Goal: Task Accomplishment & Management: Manage account settings

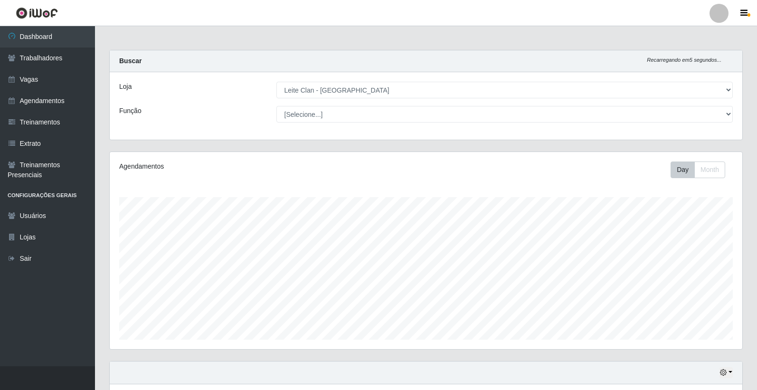
select select "452"
click at [32, 75] on link "Vagas" at bounding box center [47, 79] width 95 height 21
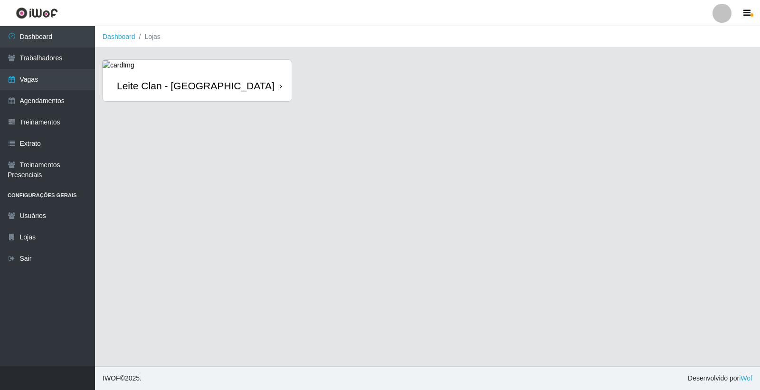
click at [203, 81] on div "[PERSON_NAME] Clan - [GEOGRAPHIC_DATA]" at bounding box center [197, 85] width 189 height 31
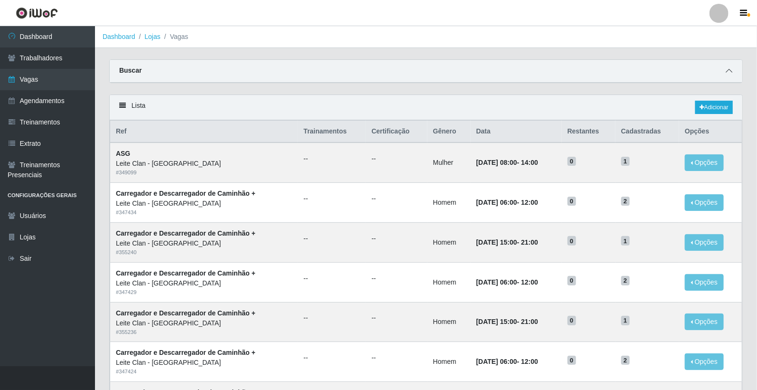
click at [725, 73] on icon at bounding box center [728, 70] width 7 height 7
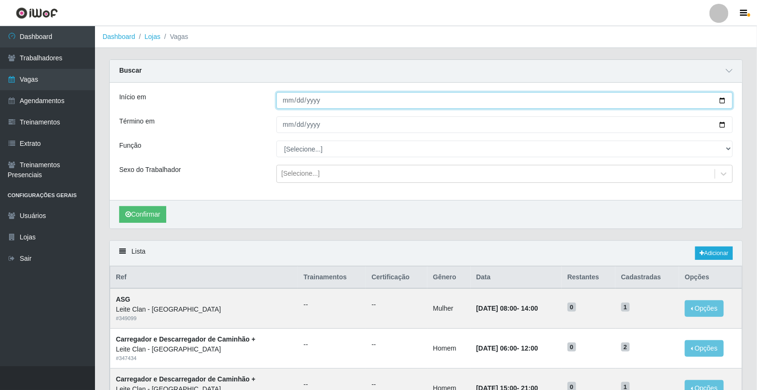
click at [287, 97] on input "Início em" at bounding box center [504, 100] width 457 height 17
type input "[DATE]"
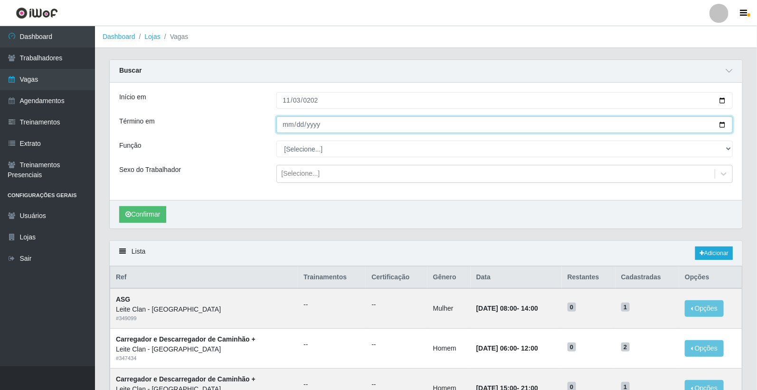
click at [289, 122] on input "Término em" at bounding box center [504, 124] width 457 height 17
type input "[DATE]"
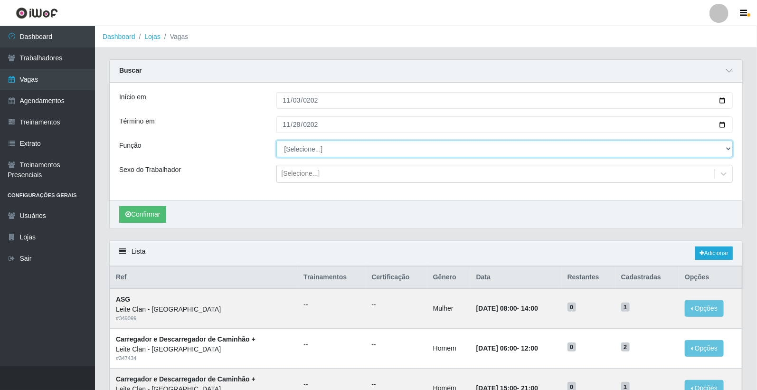
click at [297, 143] on select "[Selecione...] ASG ASG + Carregador e Descarregador de Caminhão Carregador e De…" at bounding box center [504, 149] width 457 height 17
select select "138"
click at [276, 141] on select "[Selecione...] ASG ASG + Carregador e Descarregador de Caminhão Carregador e De…" at bounding box center [504, 149] width 457 height 17
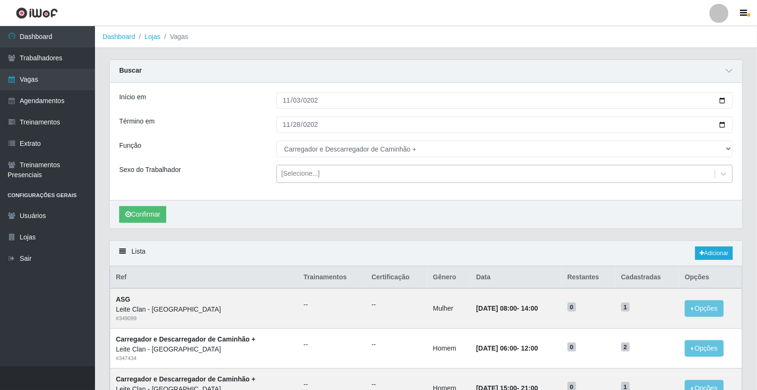
click at [329, 174] on div "[Selecione...]" at bounding box center [496, 174] width 438 height 16
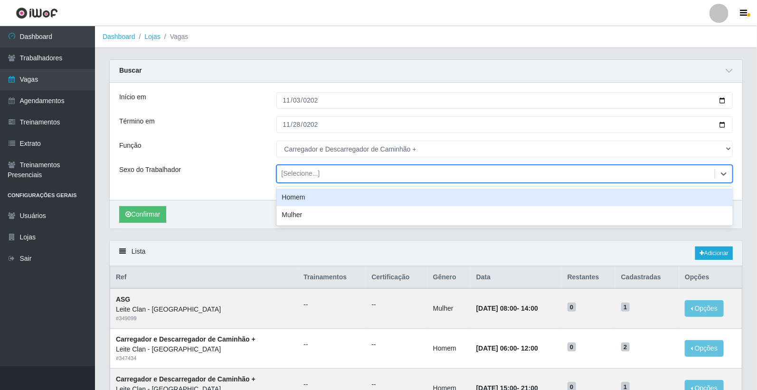
click at [327, 200] on div "Homem" at bounding box center [504, 197] width 457 height 18
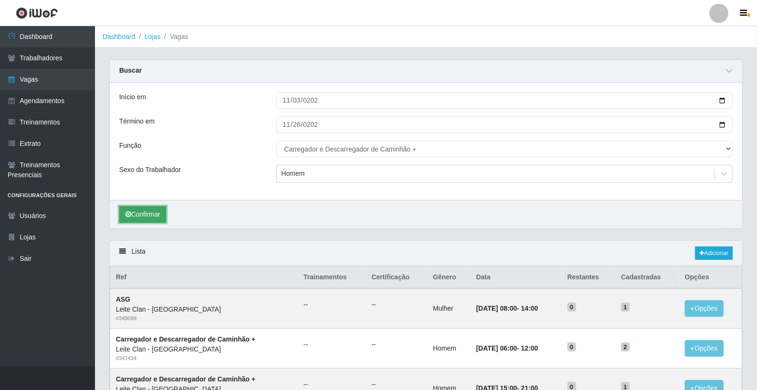
click at [160, 216] on button "Confirmar" at bounding box center [142, 214] width 47 height 17
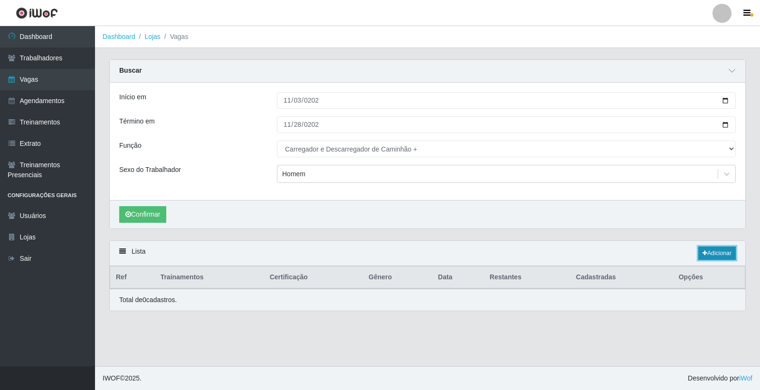
click at [722, 256] on link "Adicionar" at bounding box center [717, 252] width 38 height 13
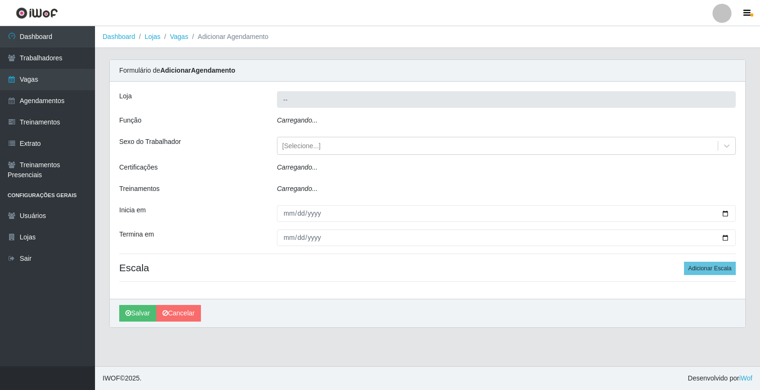
type input "[PERSON_NAME] Clan - [GEOGRAPHIC_DATA]"
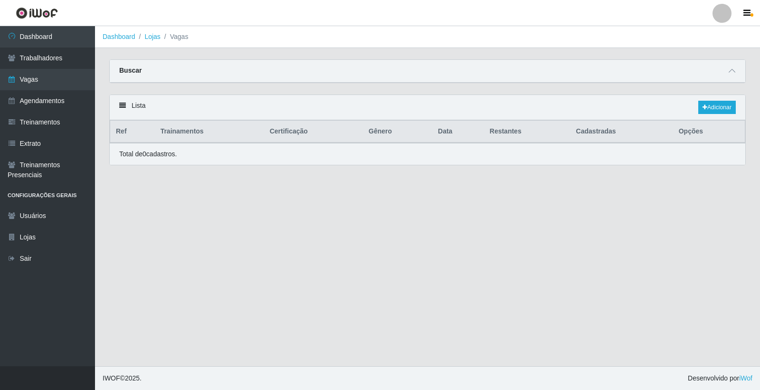
click at [740, 70] on div "Buscar" at bounding box center [427, 71] width 635 height 23
click at [735, 71] on span at bounding box center [731, 71] width 11 height 11
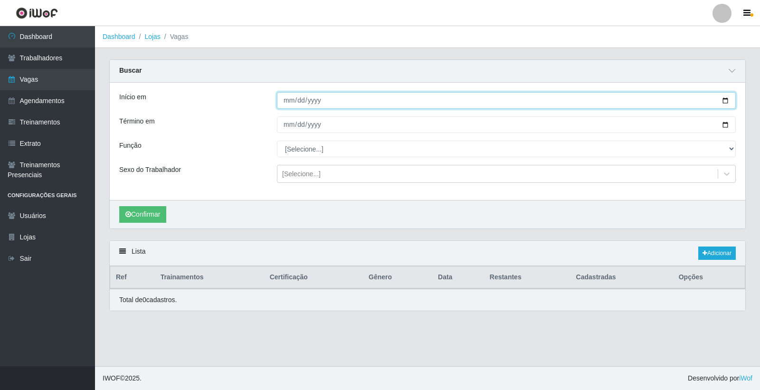
click at [287, 102] on input "Início em" at bounding box center [506, 100] width 459 height 17
type input "[DATE]"
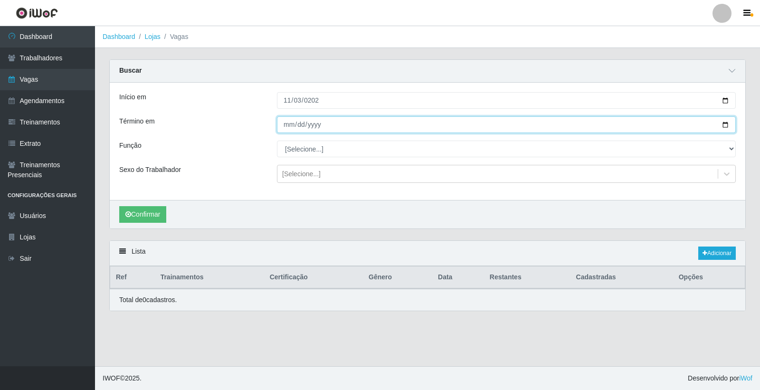
click at [290, 126] on input "Término em" at bounding box center [506, 124] width 459 height 17
type input "[DATE]"
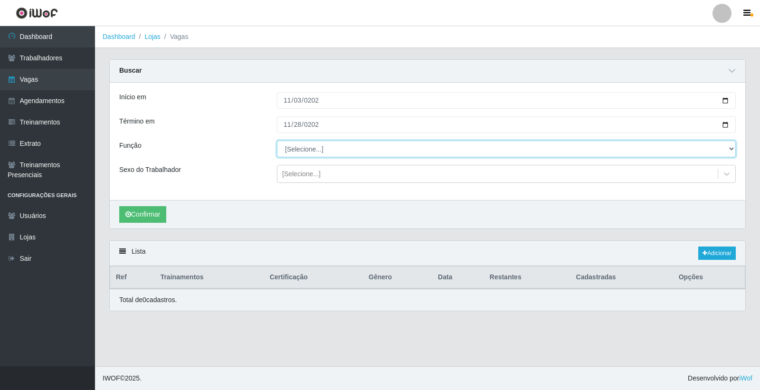
click at [310, 153] on select "[Selecione...] ASG ASG + Carregador e Descarregador de Caminhão Carregador e De…" at bounding box center [506, 149] width 459 height 17
select select "138"
click at [277, 141] on select "[Selecione...] ASG ASG + Carregador e Descarregador de Caminhão Carregador e De…" at bounding box center [506, 149] width 459 height 17
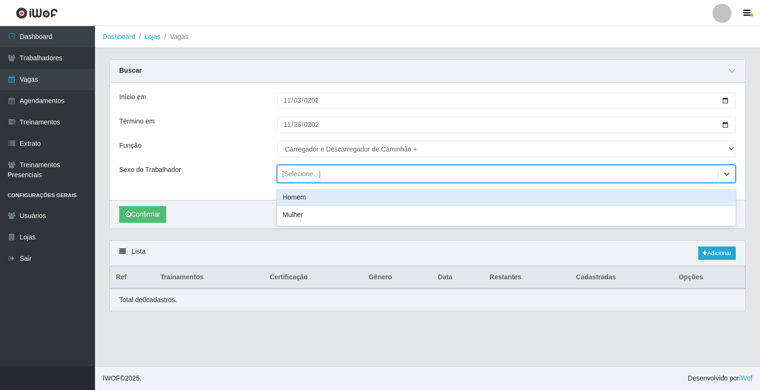
click at [342, 177] on div "[Selecione...]" at bounding box center [497, 174] width 440 height 16
click at [336, 203] on div "Homem" at bounding box center [506, 197] width 459 height 18
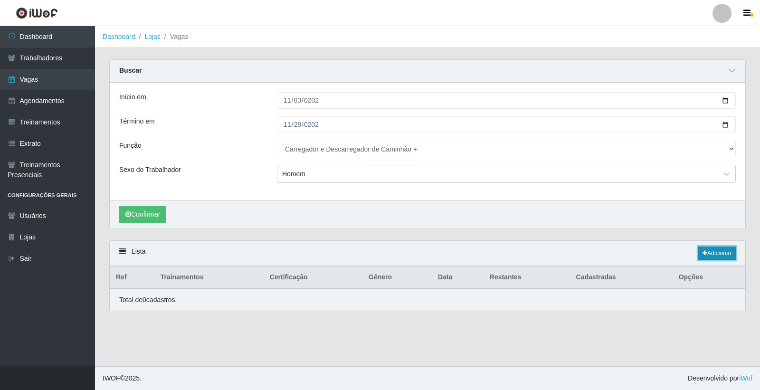
click at [704, 256] on icon at bounding box center [704, 253] width 5 height 6
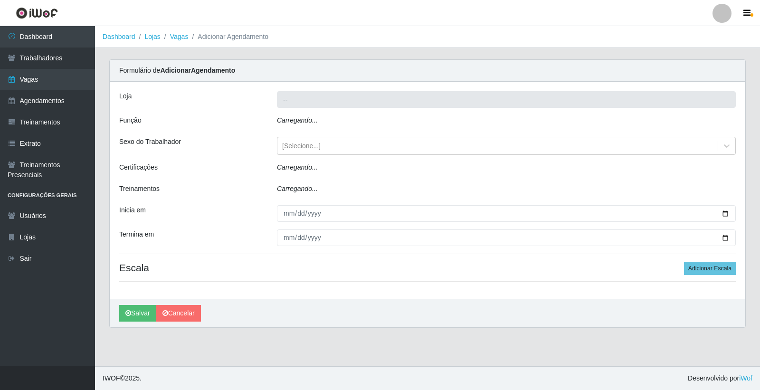
type input "[PERSON_NAME] Clan - [GEOGRAPHIC_DATA]"
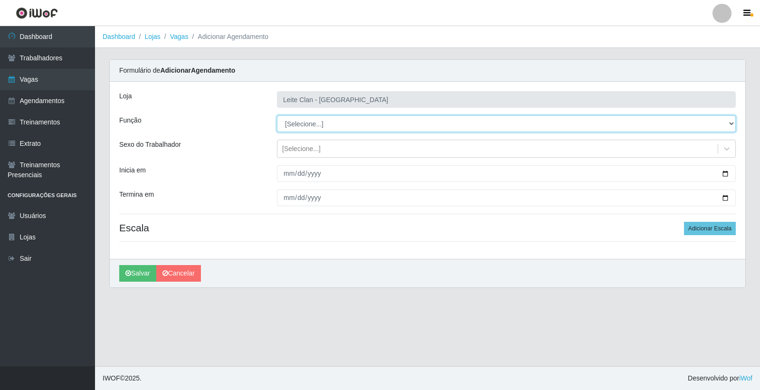
click at [286, 119] on select "[Selecione...] ASG ASG + Carregador e Descarregador de Caminhão Carregador e De…" at bounding box center [506, 123] width 459 height 17
select select "138"
click at [277, 115] on select "[Selecione...] ASG ASG + Carregador e Descarregador de Caminhão Carregador e De…" at bounding box center [506, 123] width 459 height 17
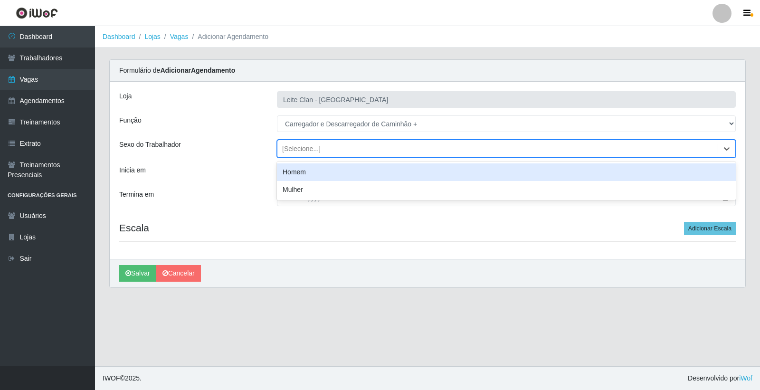
click at [316, 149] on div "[Selecione...]" at bounding box center [301, 149] width 38 height 10
click at [317, 171] on div "Homem" at bounding box center [506, 172] width 459 height 18
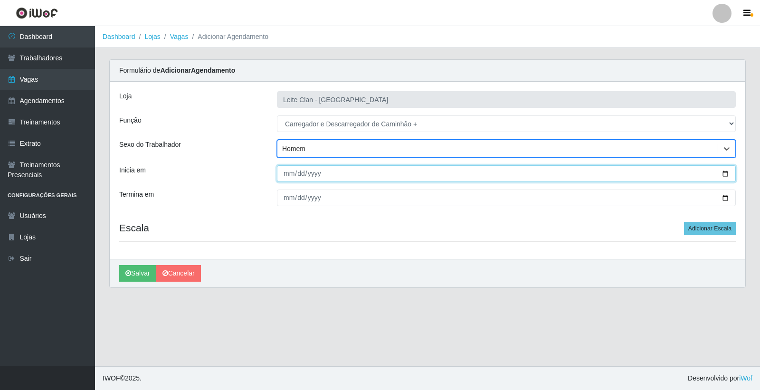
click at [287, 172] on input "Inicia em" at bounding box center [506, 173] width 459 height 17
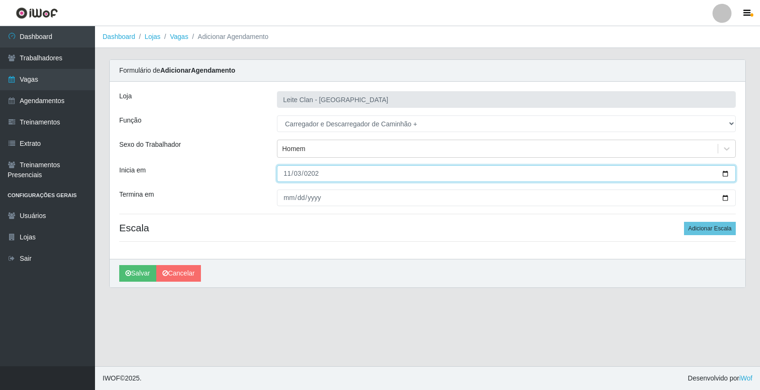
type input "[DATE]"
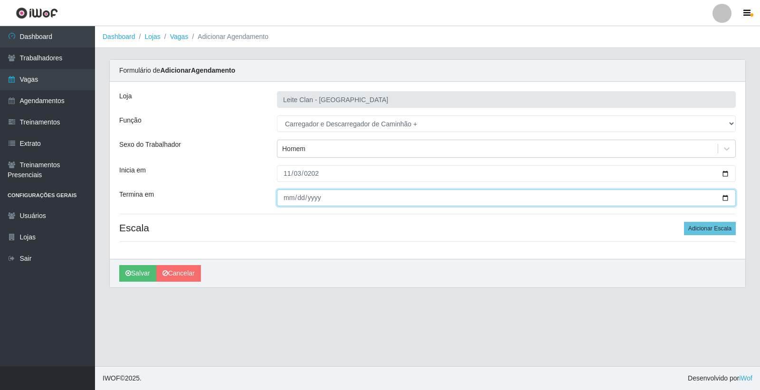
click at [291, 197] on input "Termina em" at bounding box center [506, 197] width 459 height 17
type input "[DATE]"
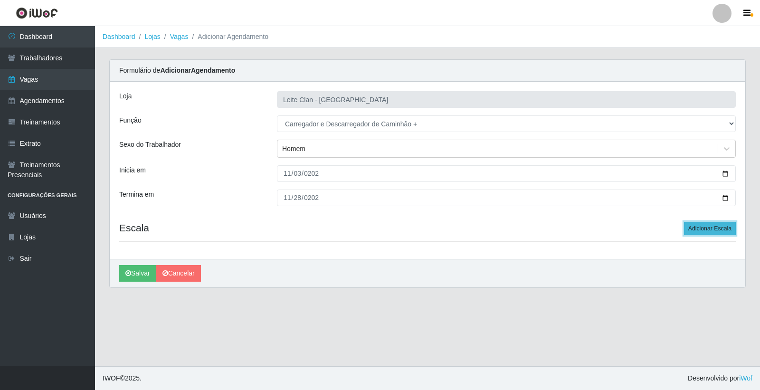
click at [713, 230] on button "Adicionar Escala" at bounding box center [710, 228] width 52 height 13
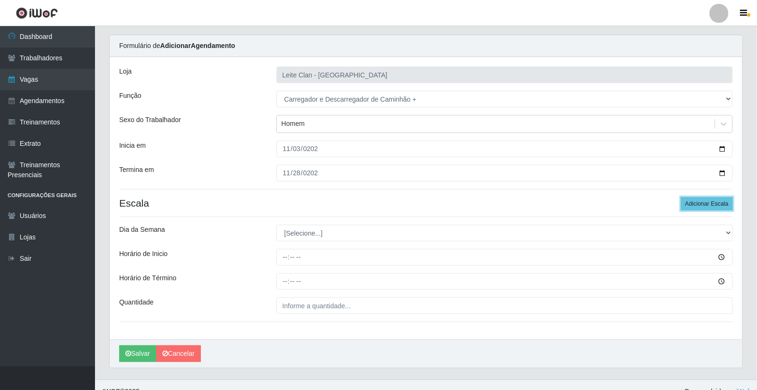
scroll to position [38, 0]
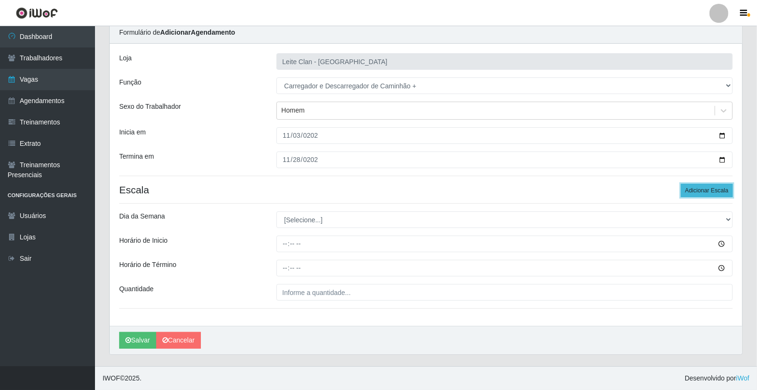
click at [711, 184] on button "Adicionar Escala" at bounding box center [707, 190] width 52 height 13
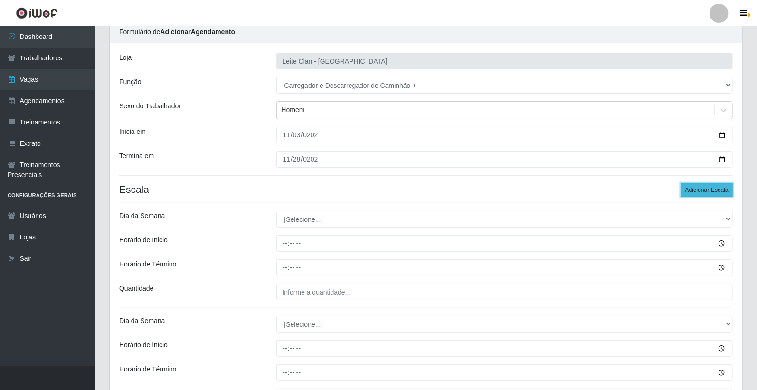
click at [711, 184] on button "Adicionar Escala" at bounding box center [707, 189] width 52 height 13
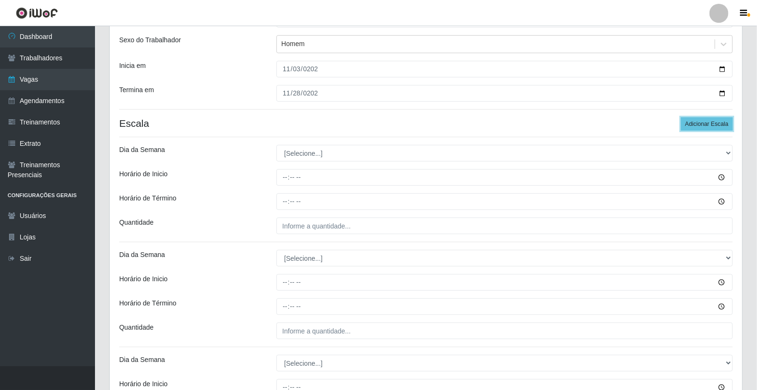
scroll to position [105, 0]
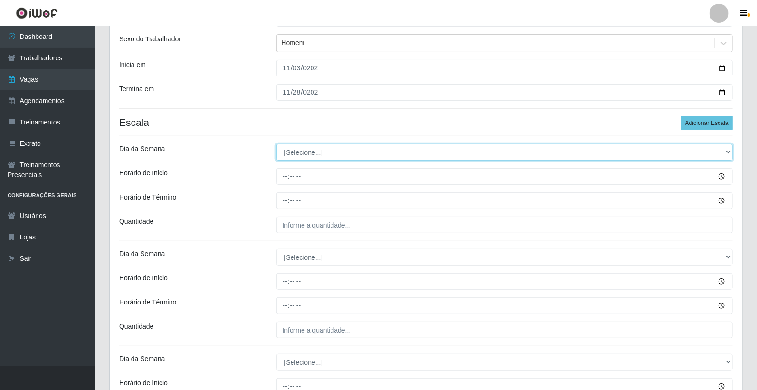
click at [298, 148] on select "[Selecione...] Segunda Terça Quarta Quinta Sexta Sábado Domingo" at bounding box center [504, 152] width 457 height 17
select select "1"
click at [276, 144] on select "[Selecione...] Segunda Terça Quarta Quinta Sexta Sábado Domingo" at bounding box center [504, 152] width 457 height 17
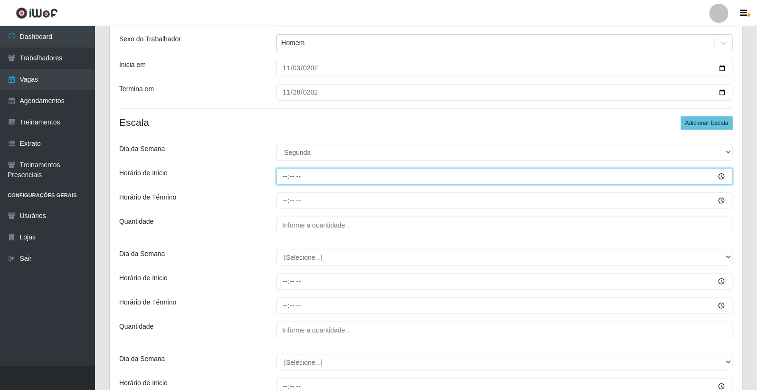
click at [285, 176] on input "Horário de Inicio" at bounding box center [504, 176] width 457 height 17
type input "06:00"
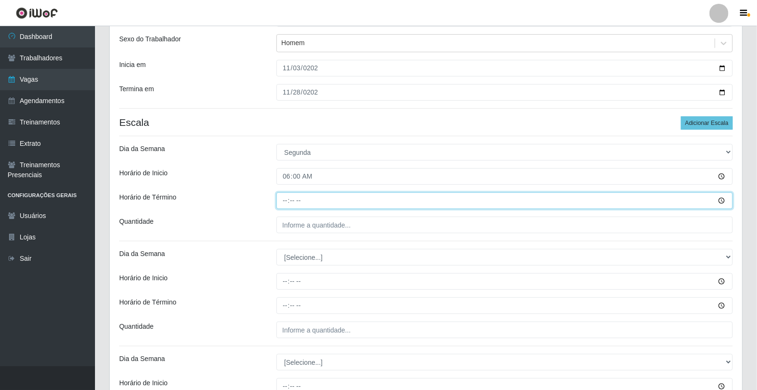
click at [287, 201] on input "Horário de Término" at bounding box center [504, 200] width 457 height 17
type input "12:00"
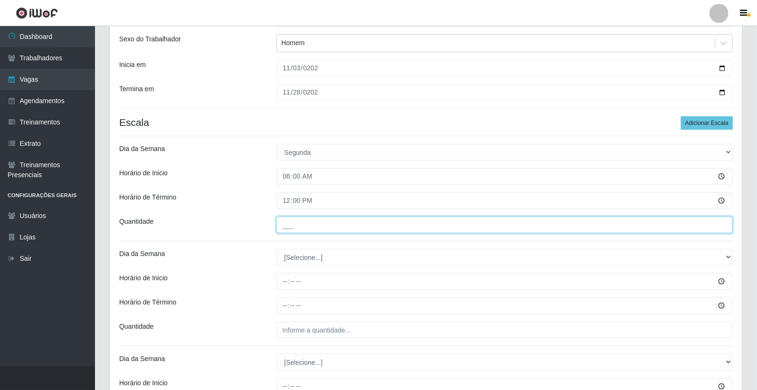
click at [311, 228] on input "___" at bounding box center [504, 224] width 457 height 17
type input "2__"
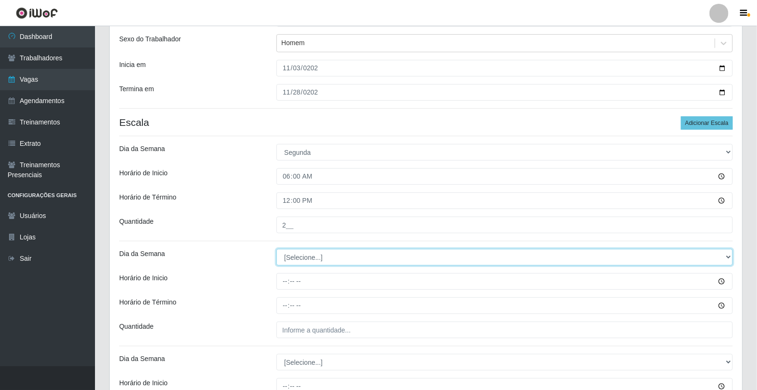
click at [304, 253] on select "[Selecione...] Segunda Terça Quarta Quinta Sexta Sábado Domingo" at bounding box center [504, 257] width 457 height 17
select select "2"
click at [276, 249] on select "[Selecione...] Segunda Terça Quarta Quinta Sexta Sábado Domingo" at bounding box center [504, 257] width 457 height 17
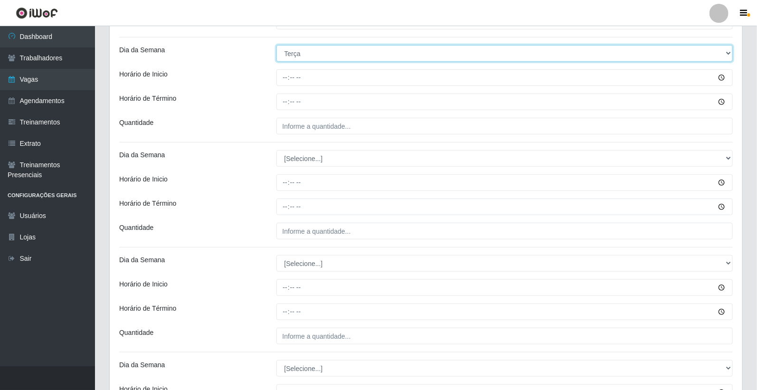
scroll to position [316, 0]
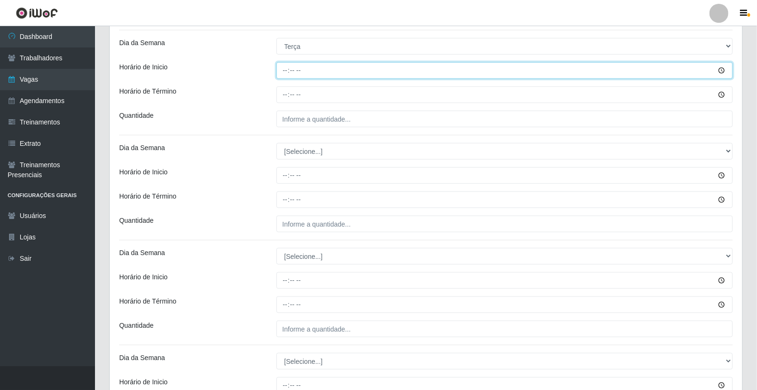
click at [284, 71] on input "Horário de Inicio" at bounding box center [504, 70] width 457 height 17
type input "06:00"
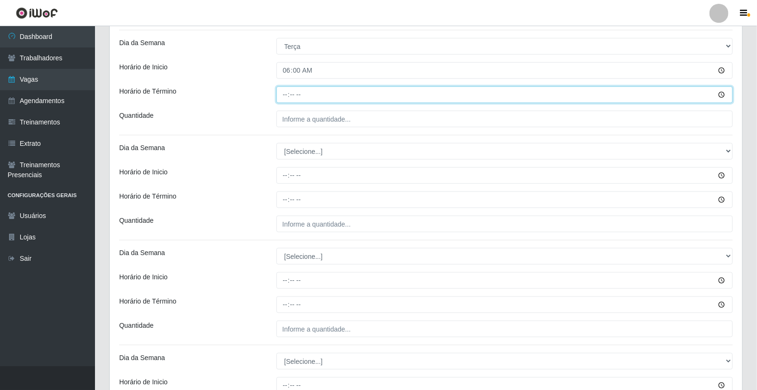
click at [287, 91] on input "Horário de Término" at bounding box center [504, 94] width 457 height 17
type input "12:00"
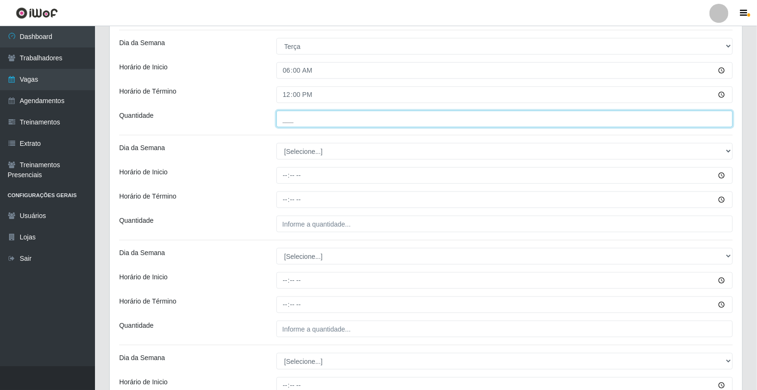
click at [310, 120] on input "___" at bounding box center [504, 119] width 457 height 17
type input "2__"
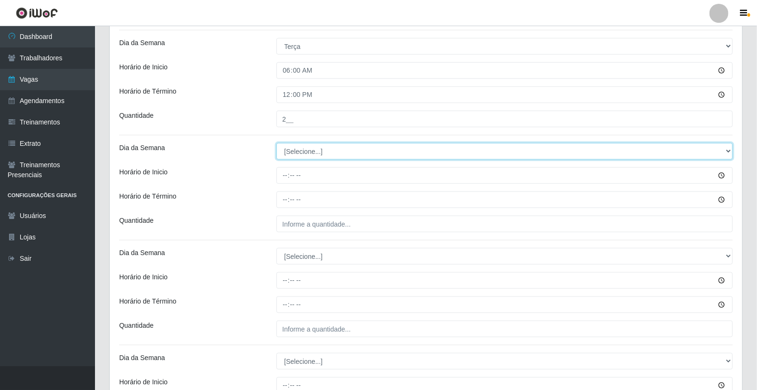
click at [315, 152] on select "[Selecione...] Segunda Terça Quarta Quinta Sexta Sábado Domingo" at bounding box center [504, 151] width 457 height 17
select select "3"
click at [276, 143] on select "[Selecione...] Segunda Terça Quarta Quinta Sexta Sábado Domingo" at bounding box center [504, 151] width 457 height 17
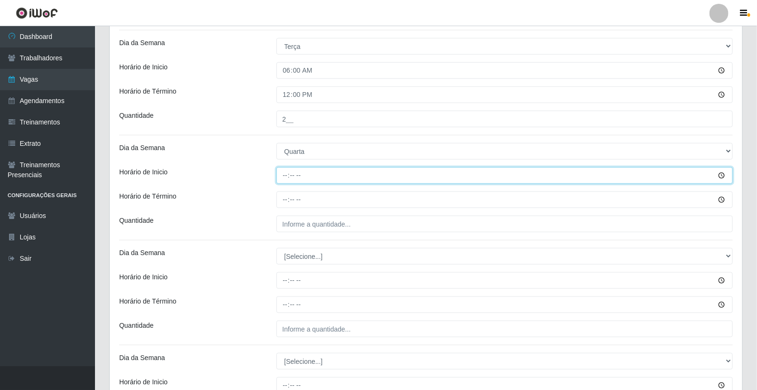
click at [287, 176] on input "Horário de Inicio" at bounding box center [504, 175] width 457 height 17
type input "06:00"
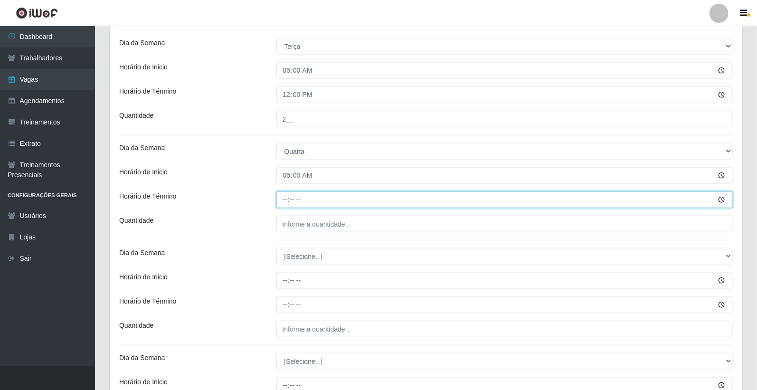
click at [284, 200] on input "Horário de Término" at bounding box center [504, 199] width 457 height 17
type input "12:00"
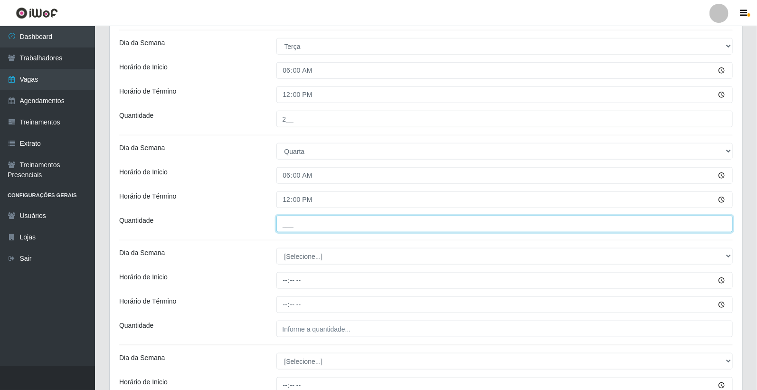
click at [304, 222] on input "___" at bounding box center [504, 224] width 457 height 17
type input "2__"
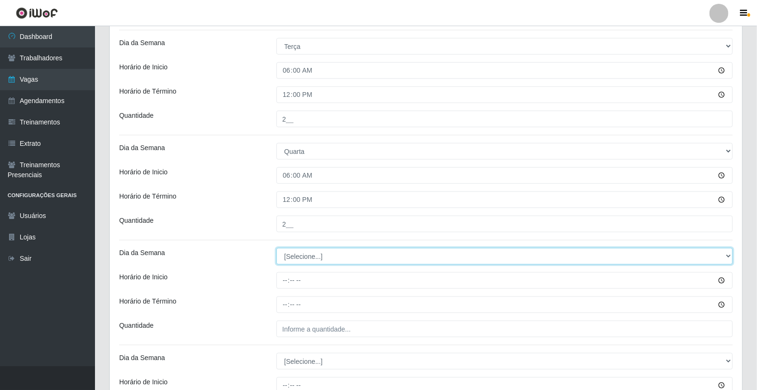
click at [304, 255] on select "[Selecione...] Segunda Terça Quarta Quinta Sexta Sábado Domingo" at bounding box center [504, 256] width 457 height 17
select select "3"
click at [276, 248] on select "[Selecione...] Segunda Terça Quarta Quinta Sexta Sábado Domingo" at bounding box center [504, 256] width 457 height 17
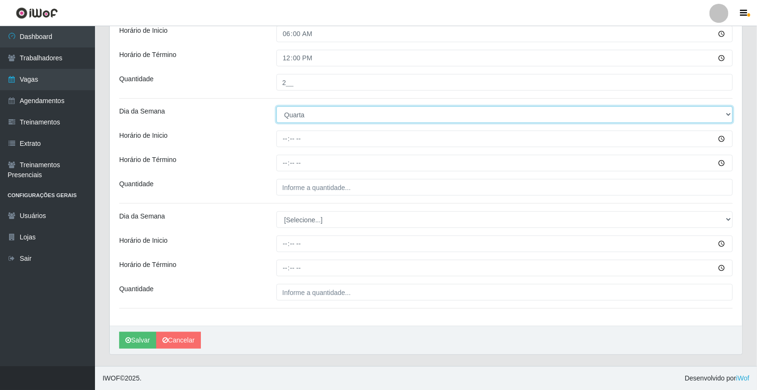
scroll to position [458, 0]
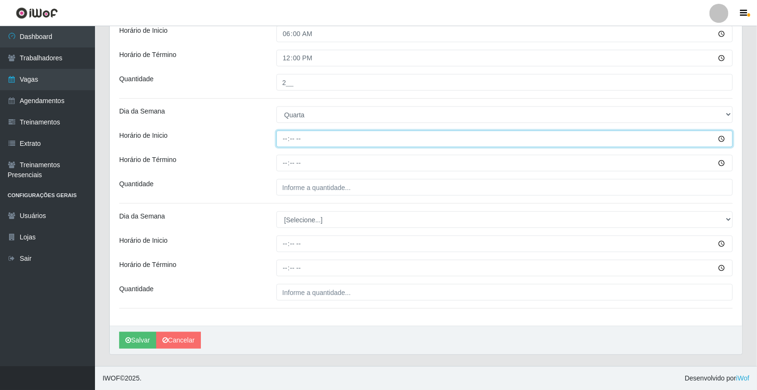
click at [289, 139] on input "Horário de Inicio" at bounding box center [504, 139] width 457 height 17
type input "06:00"
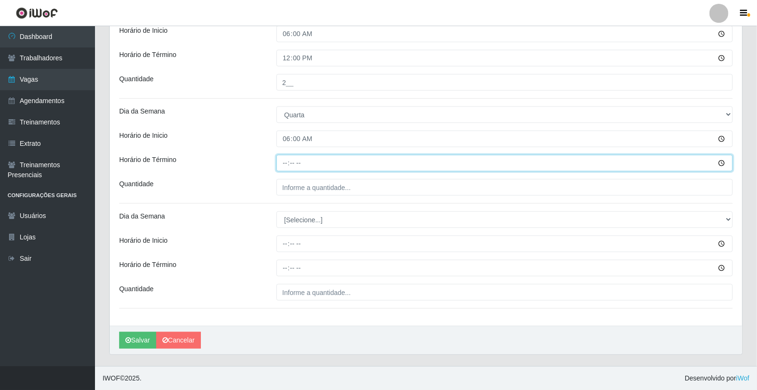
click at [283, 162] on input "Horário de Término" at bounding box center [504, 163] width 457 height 17
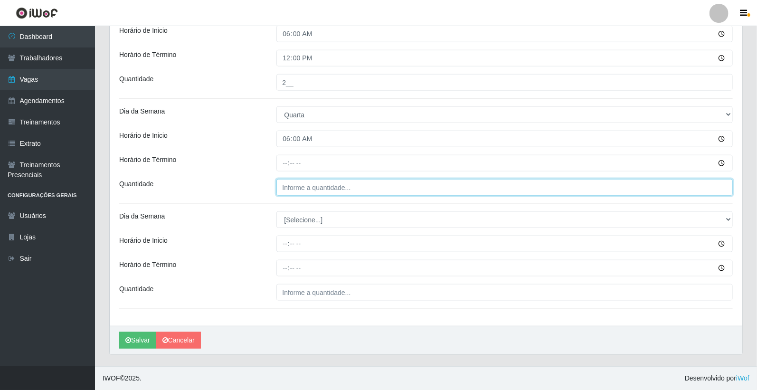
type input "___"
click at [296, 190] on input "___" at bounding box center [504, 187] width 457 height 17
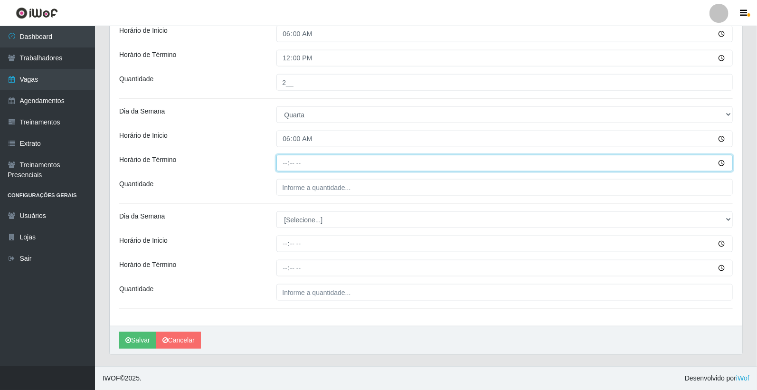
click at [294, 163] on input "Horário de Término" at bounding box center [504, 163] width 457 height 17
type input "12:00"
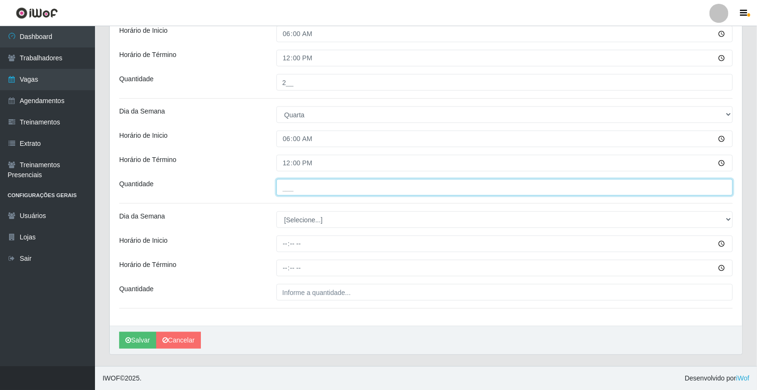
click at [303, 189] on input "___" at bounding box center [504, 187] width 457 height 17
type input "2__"
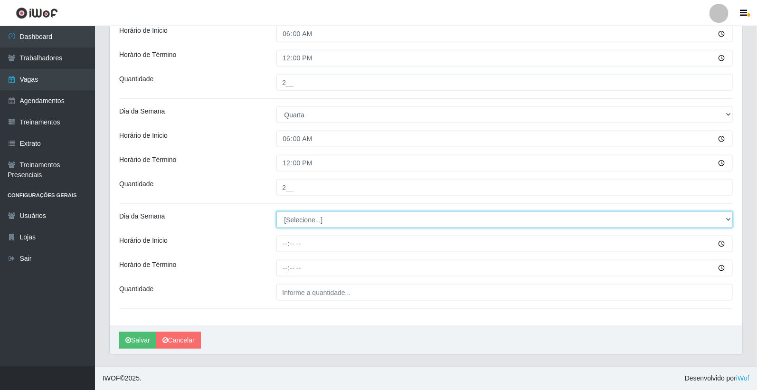
click at [299, 216] on select "[Selecione...] Segunda Terça Quarta Quinta Sexta Sábado Domingo" at bounding box center [504, 219] width 457 height 17
select select "4"
click at [276, 211] on select "[Selecione...] Segunda Terça Quarta Quinta Sexta Sábado Domingo" at bounding box center [504, 219] width 457 height 17
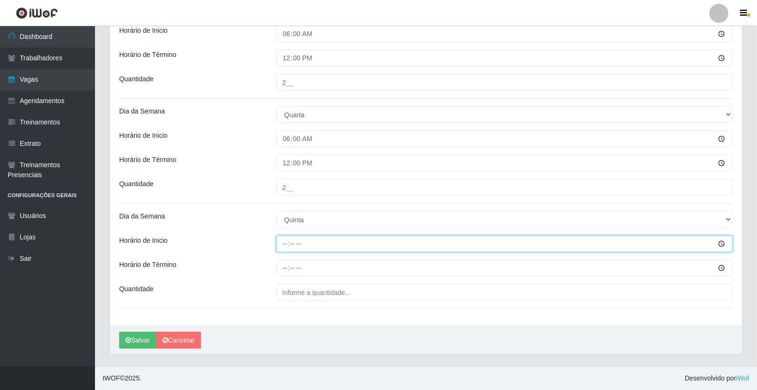
click at [287, 244] on input "Horário de Inicio" at bounding box center [504, 243] width 457 height 17
type input "06:00"
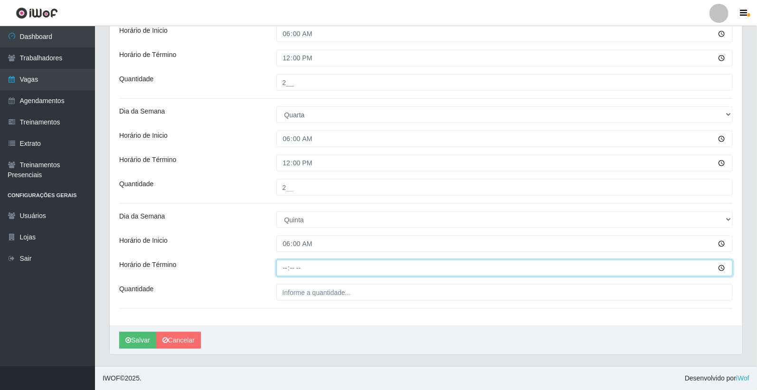
click at [285, 267] on input "Horário de Término" at bounding box center [504, 268] width 457 height 17
click at [286, 272] on input "21:21" at bounding box center [504, 268] width 457 height 17
type input "12:00"
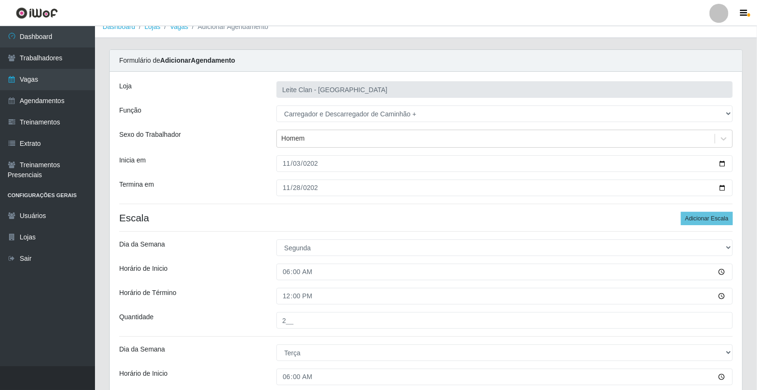
scroll to position [0, 0]
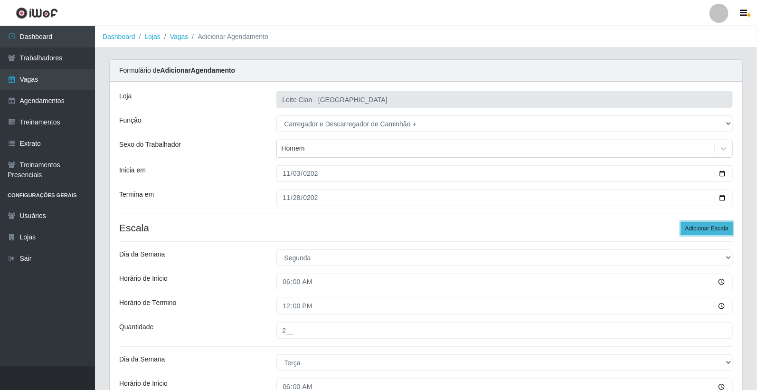
click at [694, 229] on button "Adicionar Escala" at bounding box center [707, 228] width 52 height 13
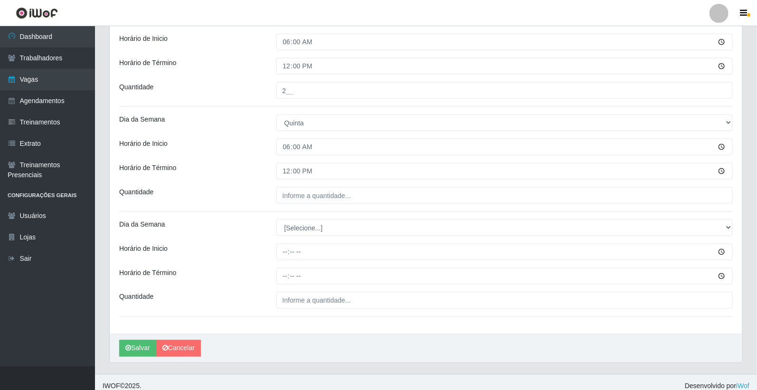
scroll to position [563, 0]
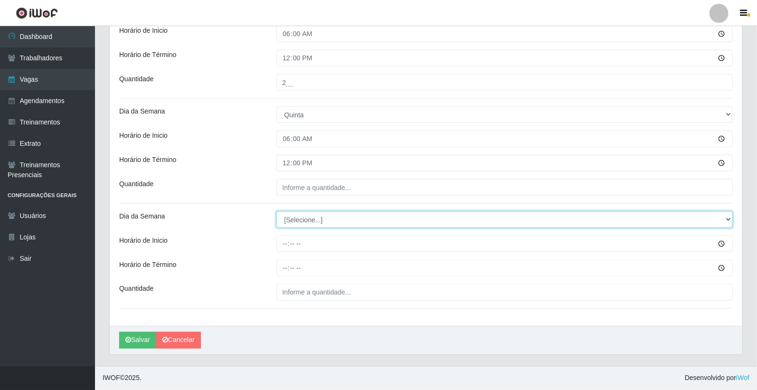
click at [309, 219] on select "[Selecione...] Segunda Terça Quarta Quinta Sexta Sábado Domingo" at bounding box center [504, 219] width 457 height 17
select select "5"
click at [276, 211] on select "[Selecione...] Segunda Terça Quarta Quinta Sexta Sábado Domingo" at bounding box center [504, 219] width 457 height 17
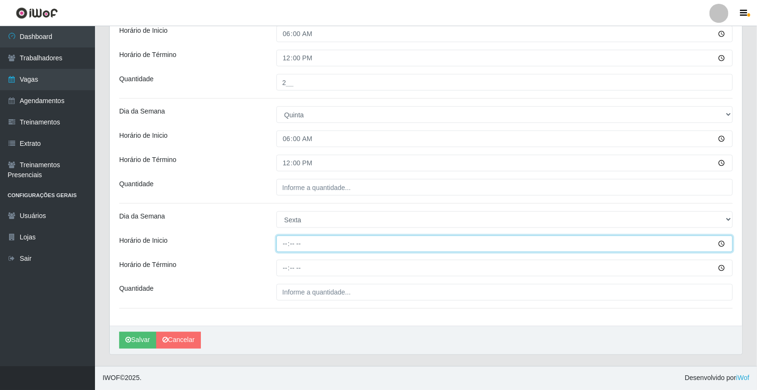
click at [281, 246] on input "Horário de Inicio" at bounding box center [504, 243] width 457 height 17
type input "06:00"
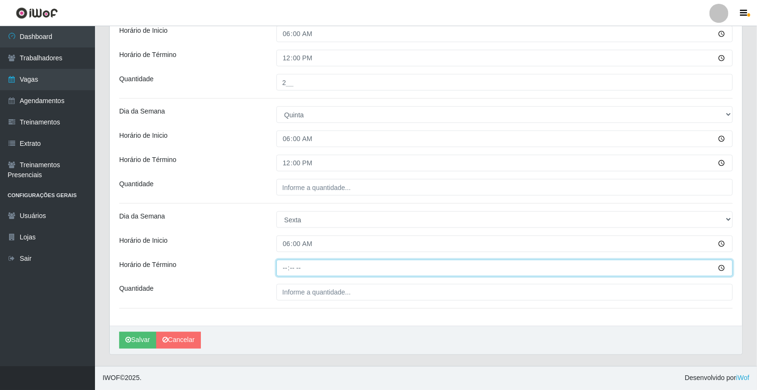
click at [290, 268] on input "Horário de Término" at bounding box center [504, 268] width 457 height 17
type input "12:00"
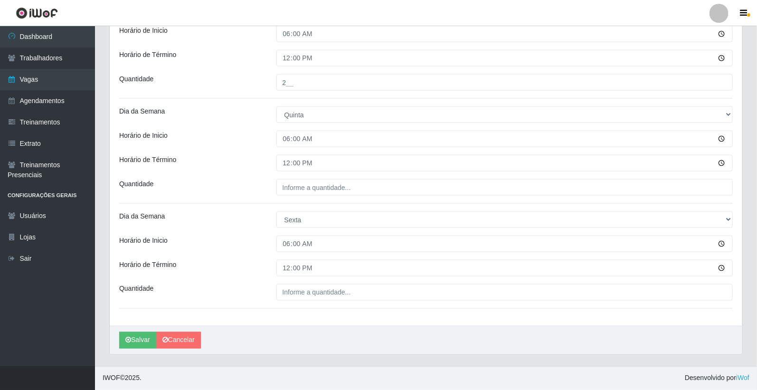
drag, startPoint x: 292, startPoint y: 282, endPoint x: 292, endPoint y: 288, distance: 5.7
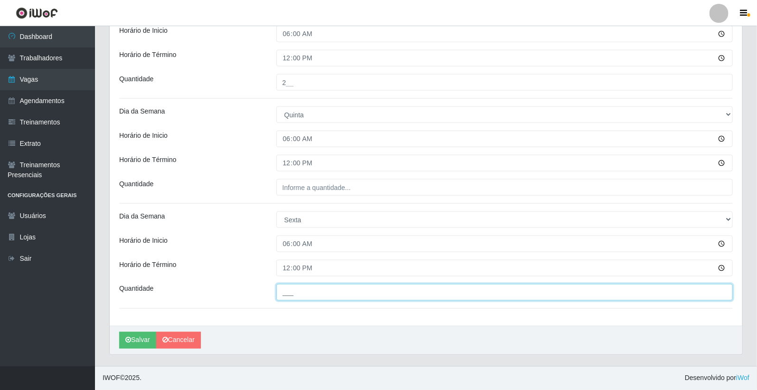
click at [305, 295] on input "___" at bounding box center [504, 292] width 457 height 17
click at [297, 292] on input "___" at bounding box center [504, 292] width 457 height 17
type input "___"
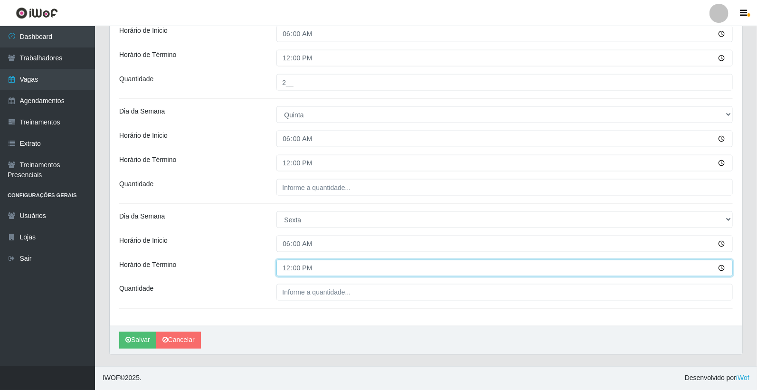
click at [309, 268] on input "12:00" at bounding box center [504, 268] width 457 height 17
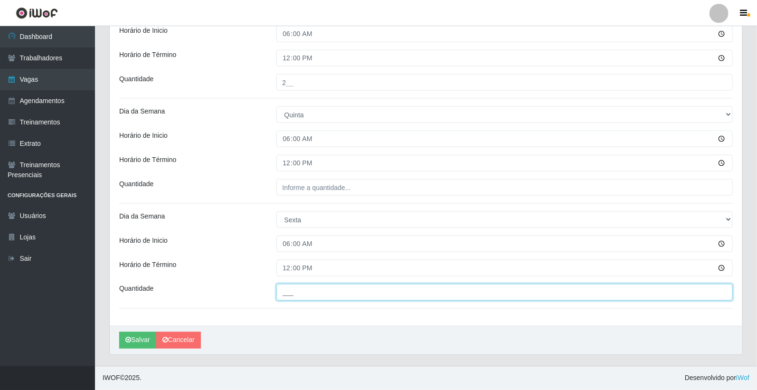
click at [299, 289] on input "___" at bounding box center [504, 292] width 457 height 17
type input "2__"
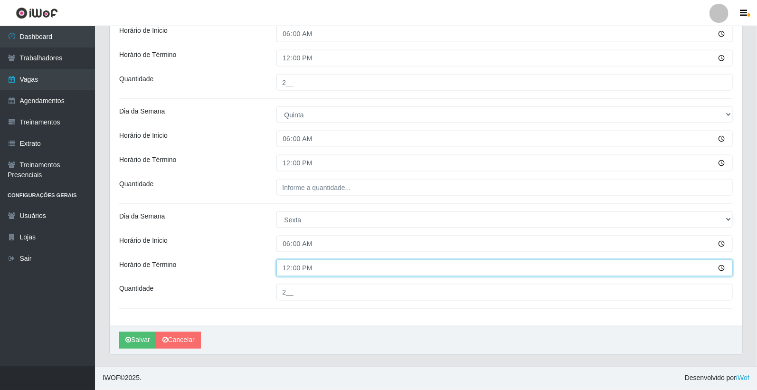
click at [363, 263] on input "12:00" at bounding box center [504, 268] width 457 height 17
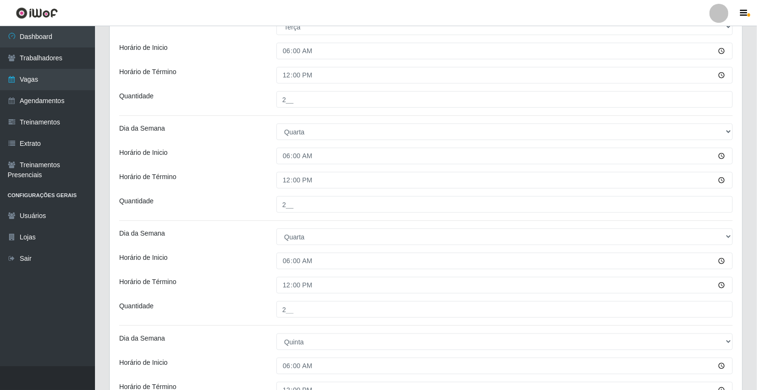
scroll to position [369, 0]
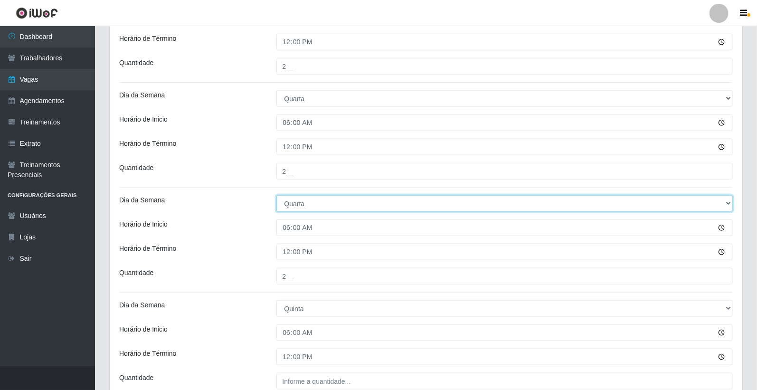
click at [320, 197] on select "[Selecione...] Segunda Terça Quarta Quinta Sexta Sábado Domingo" at bounding box center [504, 203] width 457 height 17
select select "4"
click at [276, 195] on select "[Selecione...] Segunda Terça Quarta Quinta Sexta Sábado Domingo" at bounding box center [504, 203] width 457 height 17
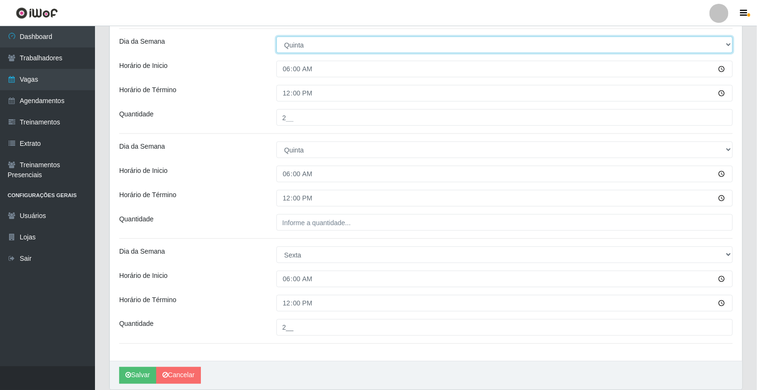
scroll to position [563, 0]
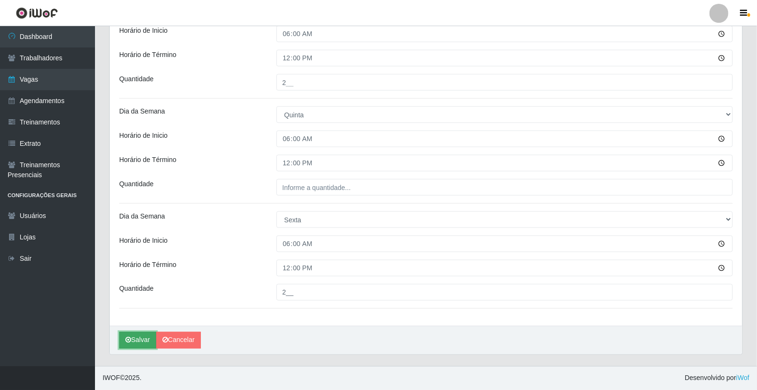
click at [138, 345] on button "Salvar" at bounding box center [137, 340] width 37 height 17
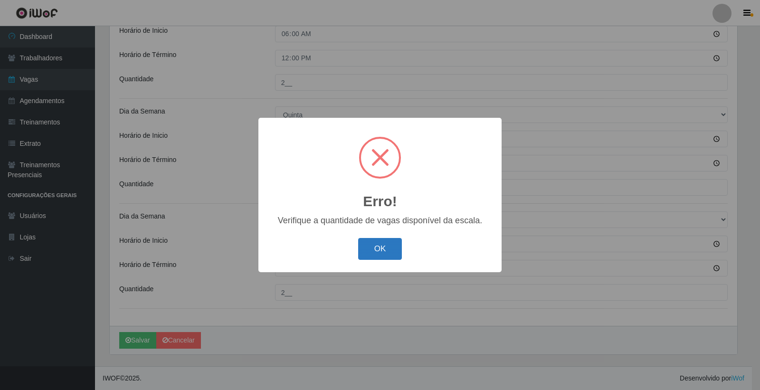
click at [378, 254] on button "OK" at bounding box center [380, 249] width 44 height 22
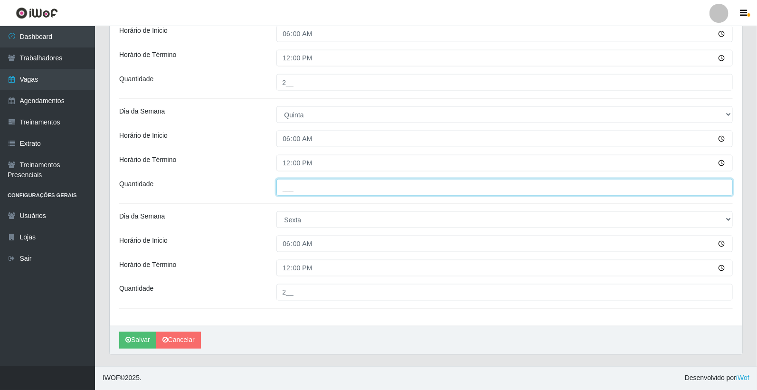
click at [308, 188] on input "___" at bounding box center [504, 187] width 457 height 17
type input "2__"
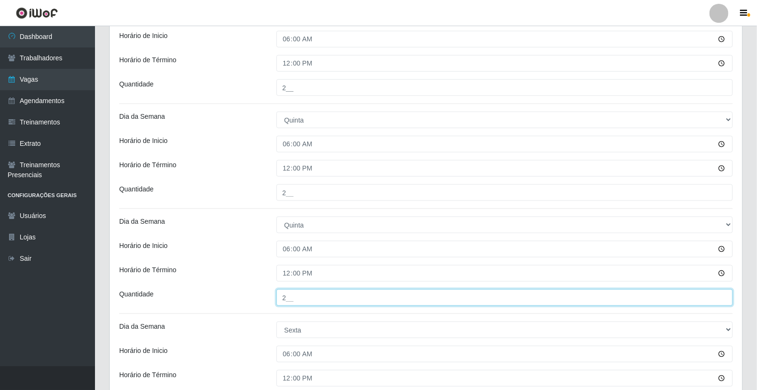
scroll to position [458, 0]
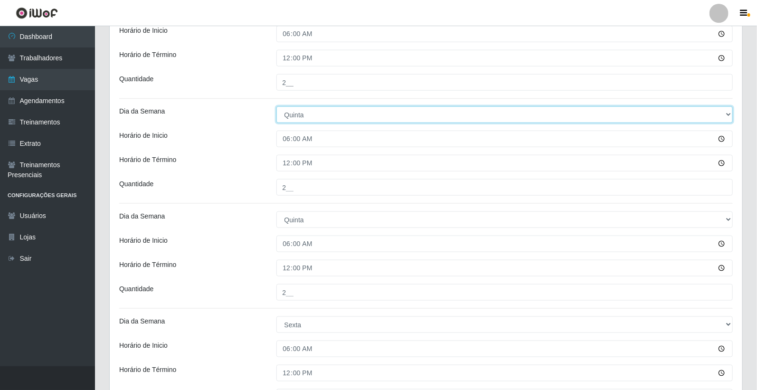
click at [345, 115] on select "[Selecione...] Segunda Terça Quarta Quinta Sexta Sábado Domingo" at bounding box center [504, 114] width 457 height 17
select select "[Selecione...]"
click at [276, 106] on select "[Selecione...] Segunda Terça Quarta Quinta Sexta Sábado Domingo" at bounding box center [504, 114] width 457 height 17
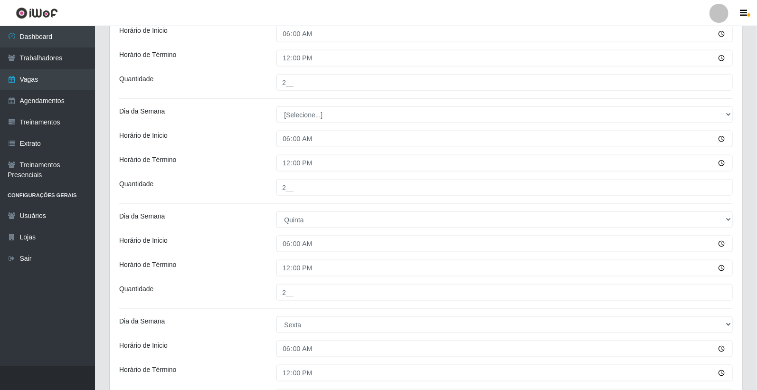
click at [324, 130] on div "Loja Leite Clan - Bayeux Função [Selecione...] ASG ASG + Carregador e Descarreg…" at bounding box center [426, 27] width 632 height 807
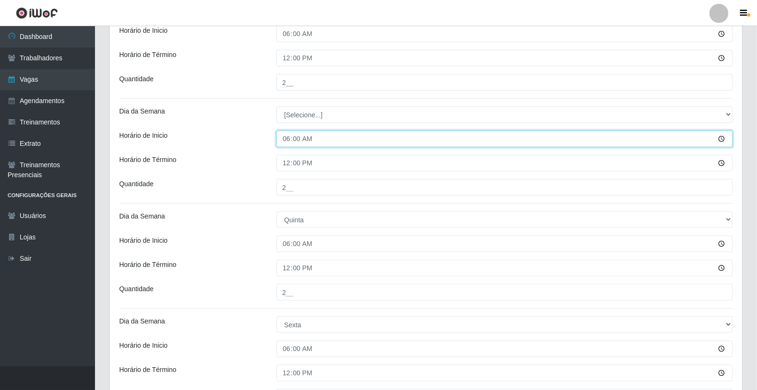
click at [309, 138] on input "06:00" at bounding box center [504, 139] width 457 height 17
type input "00:00"
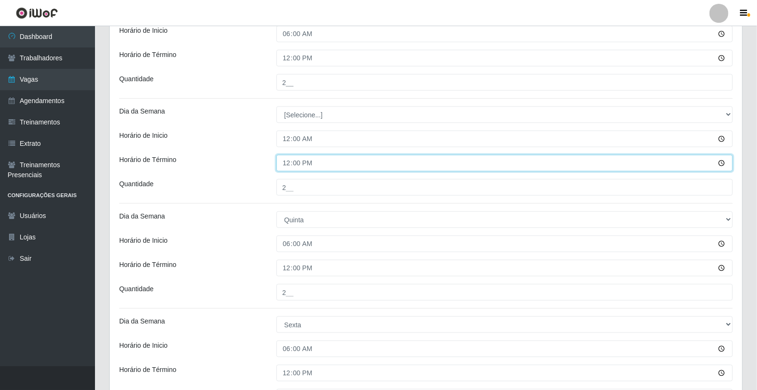
click at [288, 164] on input "12:00" at bounding box center [504, 163] width 457 height 17
type input "00:00"
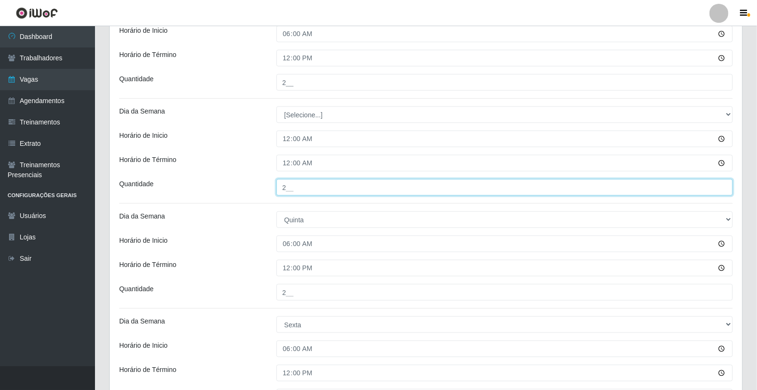
click at [285, 190] on input "2__" at bounding box center [504, 187] width 457 height 17
type input "___"
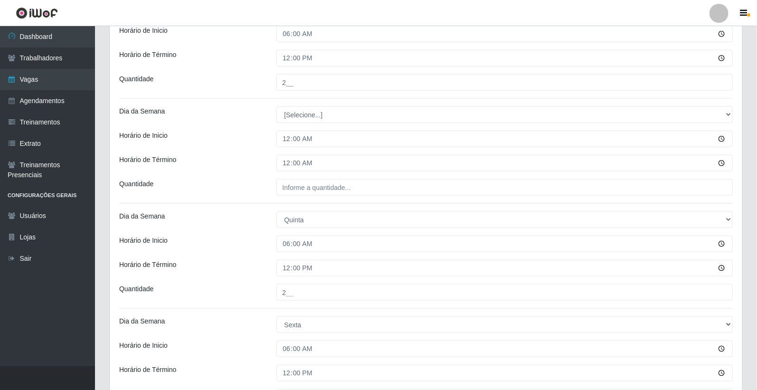
click at [372, 233] on div "Loja Leite Clan - Bayeux Função [Selecione...] ASG ASG + Carregador e Descarreg…" at bounding box center [426, 27] width 632 height 807
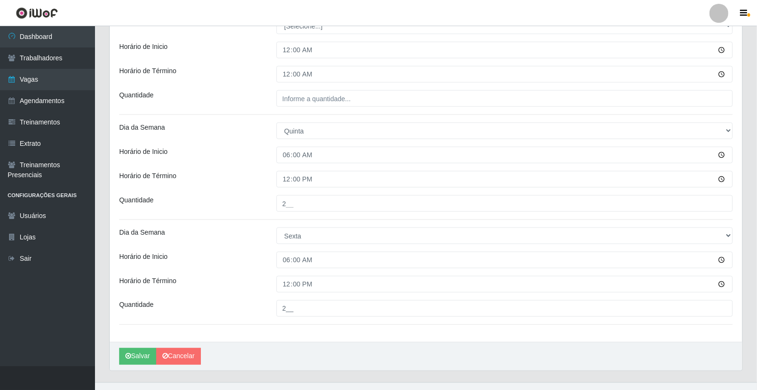
scroll to position [563, 0]
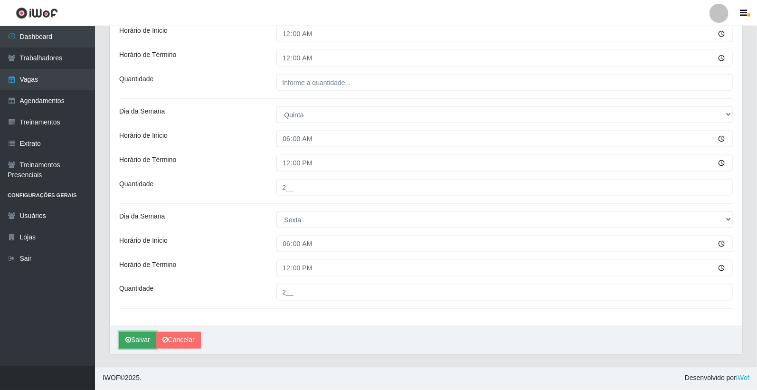
click at [131, 338] on button "Salvar" at bounding box center [137, 340] width 37 height 17
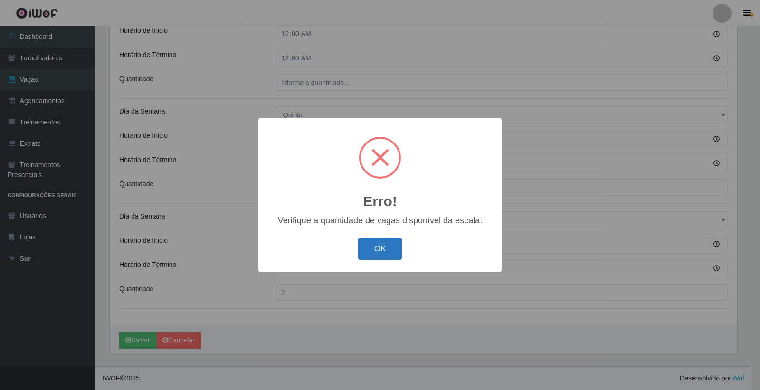
click at [369, 253] on button "OK" at bounding box center [380, 249] width 44 height 22
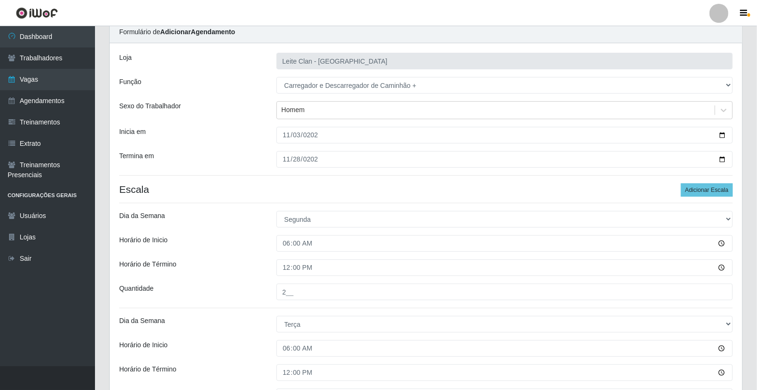
scroll to position [36, 0]
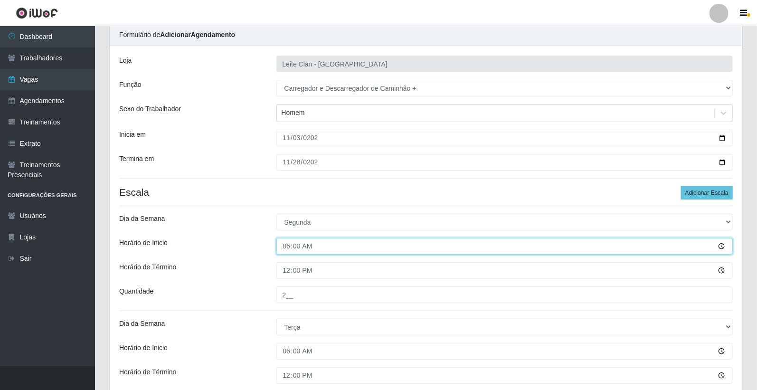
drag, startPoint x: 595, startPoint y: 212, endPoint x: 572, endPoint y: 244, distance: 39.8
click at [572, 244] on input "06:00" at bounding box center [504, 246] width 457 height 17
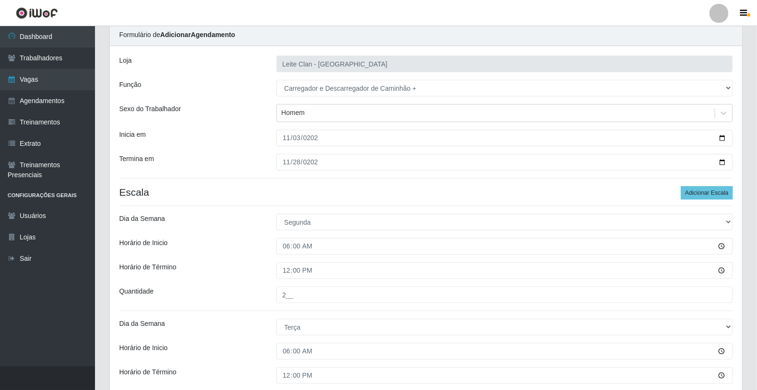
click at [141, 189] on h4 "Escala Adicionar Escala" at bounding box center [425, 192] width 613 height 12
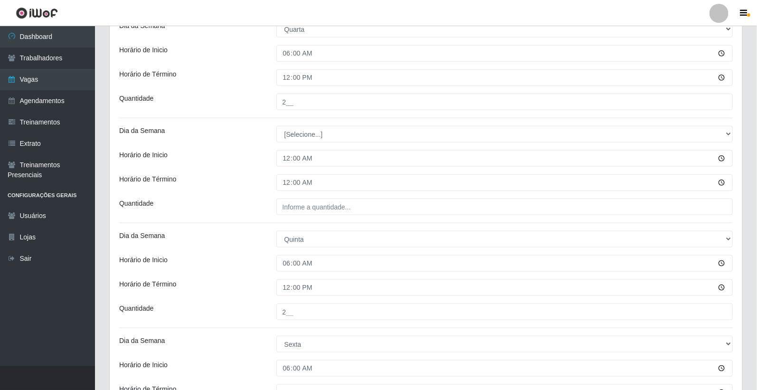
scroll to position [475, 0]
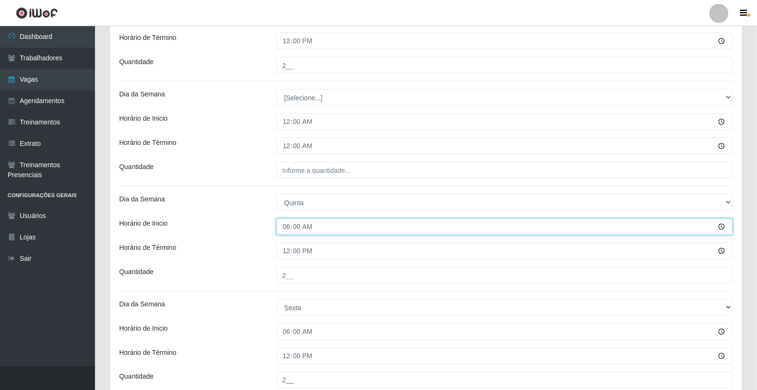
click at [722, 228] on input "06:00" at bounding box center [504, 226] width 457 height 17
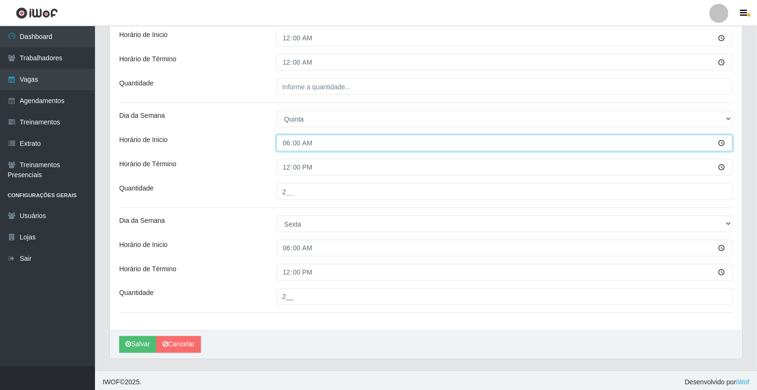
scroll to position [563, 0]
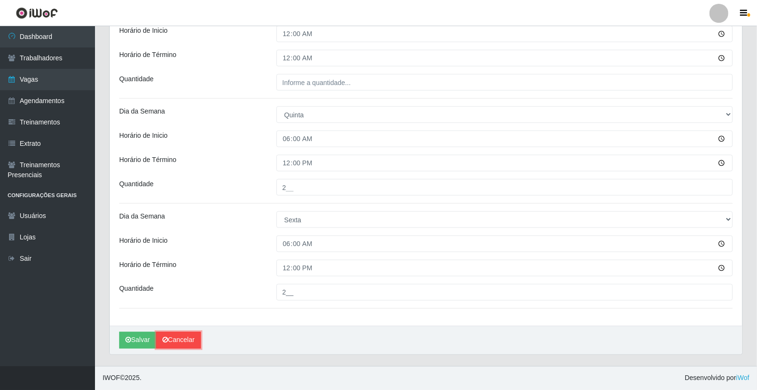
click at [184, 334] on link "Cancelar" at bounding box center [178, 340] width 45 height 17
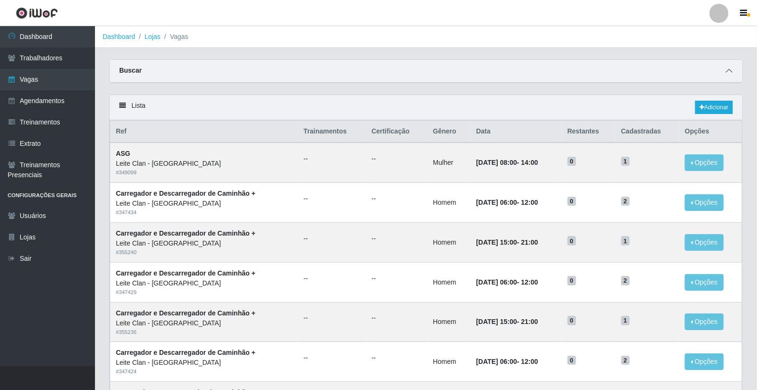
click at [728, 67] on span at bounding box center [728, 71] width 11 height 11
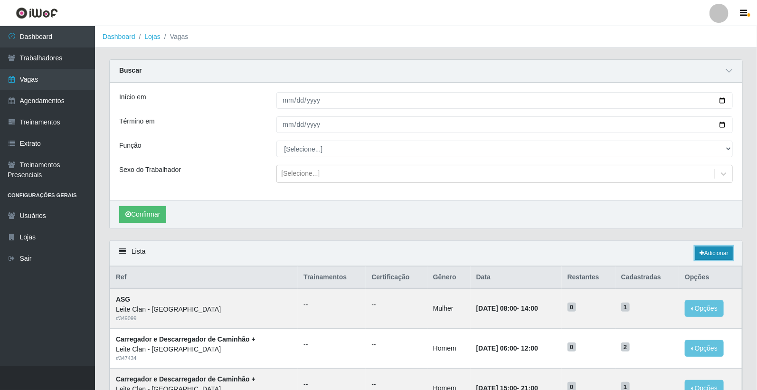
click at [711, 257] on link "Adicionar" at bounding box center [714, 252] width 38 height 13
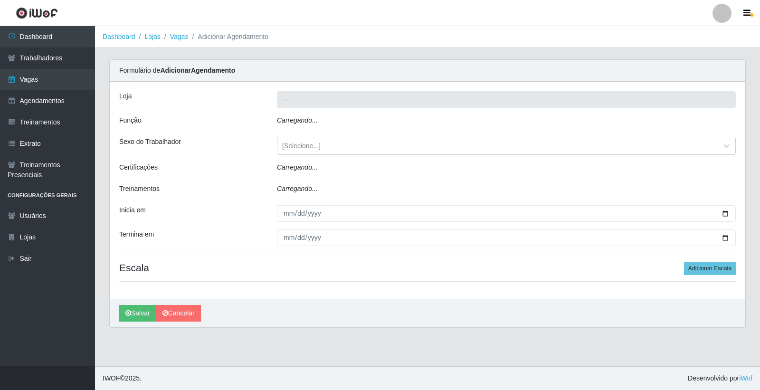
type input "Leite Clan - [GEOGRAPHIC_DATA]"
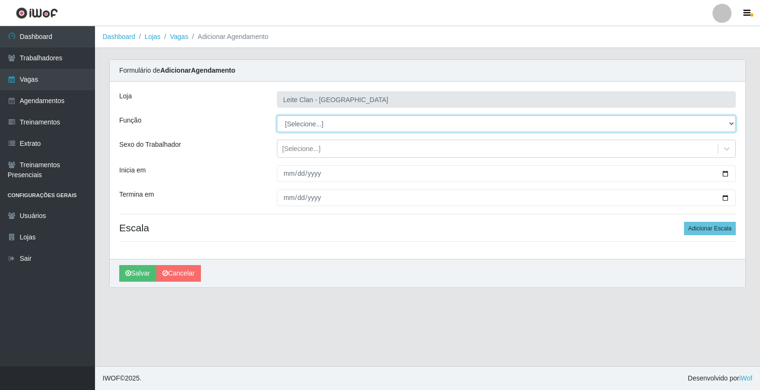
click at [319, 124] on select "[Selecione...] ASG ASG + Carregador e Descarregador de Caminhão Carregador e De…" at bounding box center [506, 123] width 459 height 17
select select "138"
click at [277, 115] on select "[Selecione...] ASG ASG + Carregador e Descarregador de Caminhão Carregador e De…" at bounding box center [506, 123] width 459 height 17
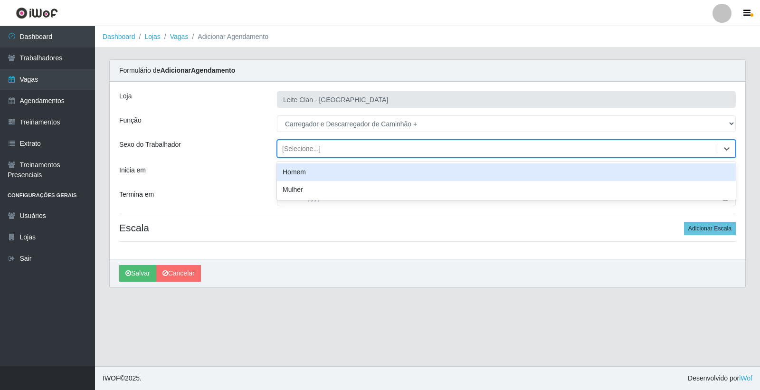
click at [306, 147] on div "[Selecione...]" at bounding box center [301, 149] width 38 height 10
click at [305, 171] on div "Homem" at bounding box center [506, 172] width 459 height 18
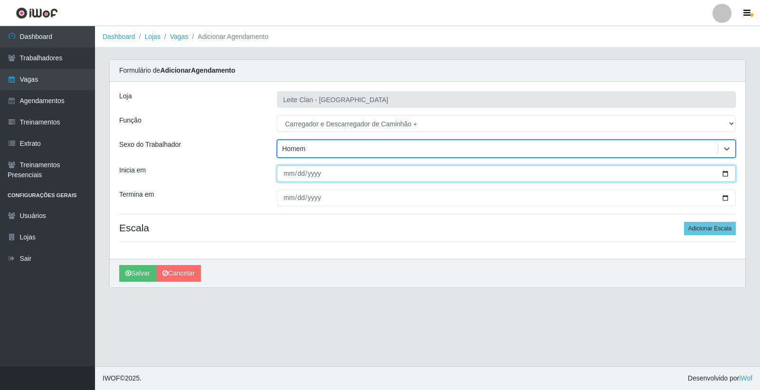
click at [306, 168] on input "Inicia em" at bounding box center [506, 173] width 459 height 17
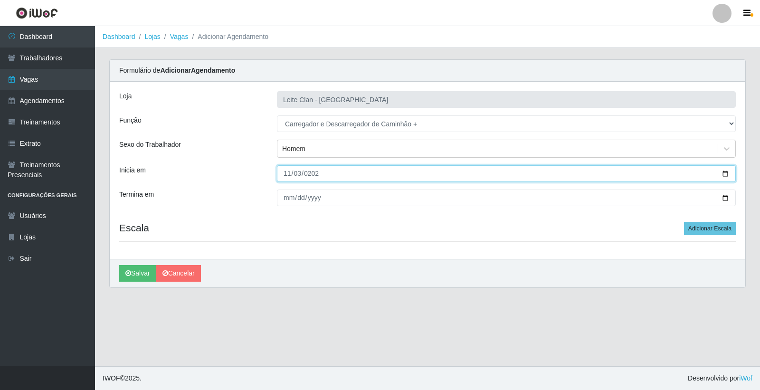
type input "2025-11-03"
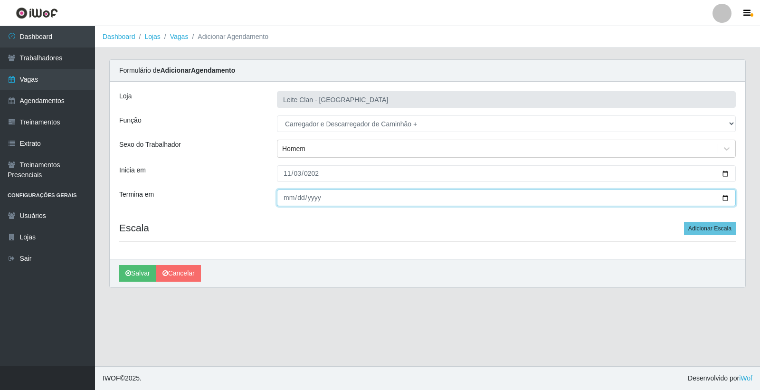
click at [282, 198] on input "Termina em" at bounding box center [506, 197] width 459 height 17
type input "2025-11-28"
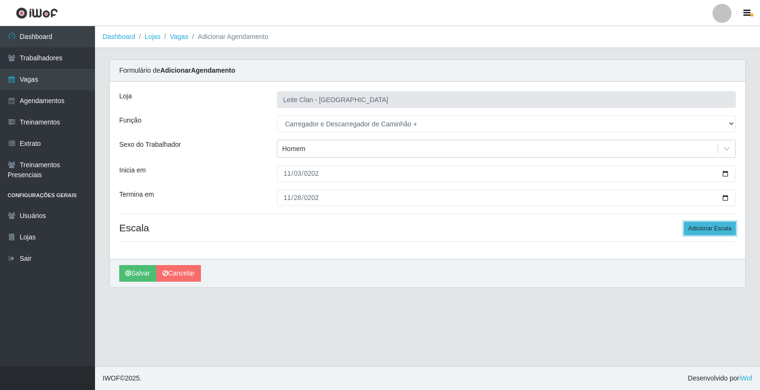
click at [694, 230] on button "Adicionar Escala" at bounding box center [710, 228] width 52 height 13
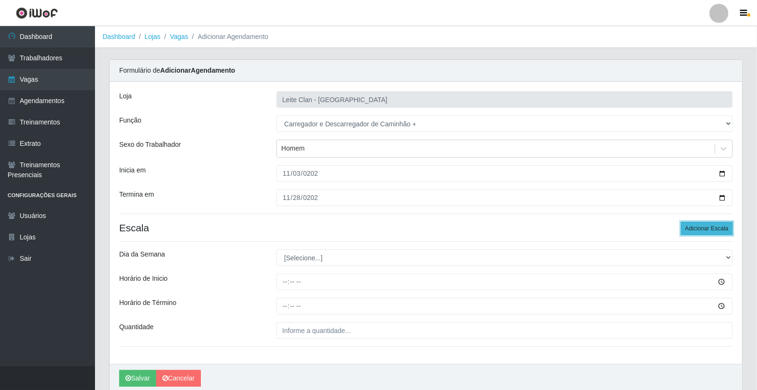
click at [694, 230] on button "Adicionar Escala" at bounding box center [707, 228] width 52 height 13
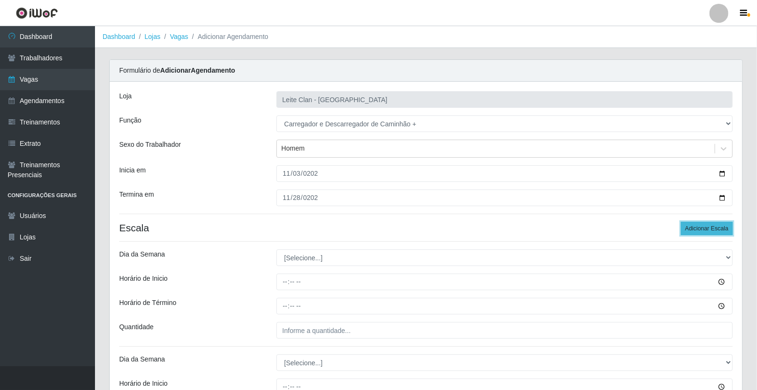
click at [694, 230] on button "Adicionar Escala" at bounding box center [707, 228] width 52 height 13
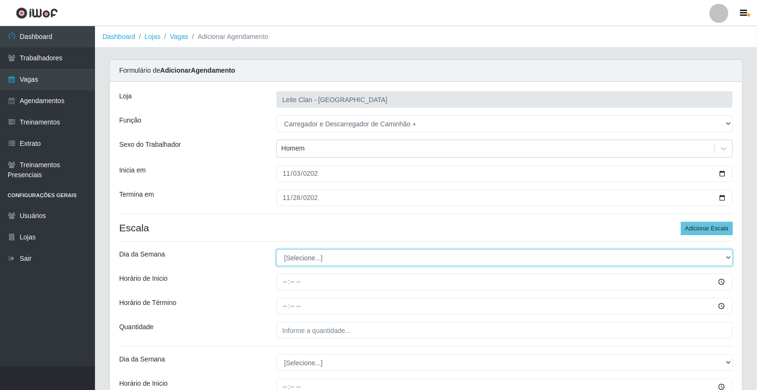
click at [338, 255] on select "[Selecione...] Segunda Terça Quarta Quinta Sexta Sábado Domingo" at bounding box center [504, 257] width 457 height 17
select select "1"
click at [276, 249] on select "[Selecione...] Segunda Terça Quarta Quinta Sexta Sábado Domingo" at bounding box center [504, 257] width 457 height 17
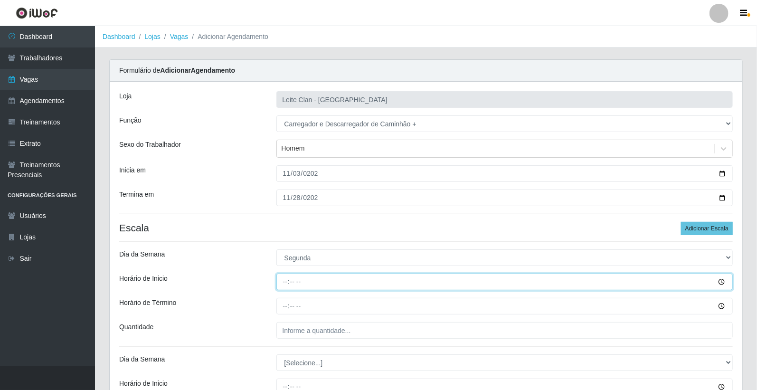
click at [280, 278] on input "Horário de Inicio" at bounding box center [504, 281] width 457 height 17
type input "06:00"
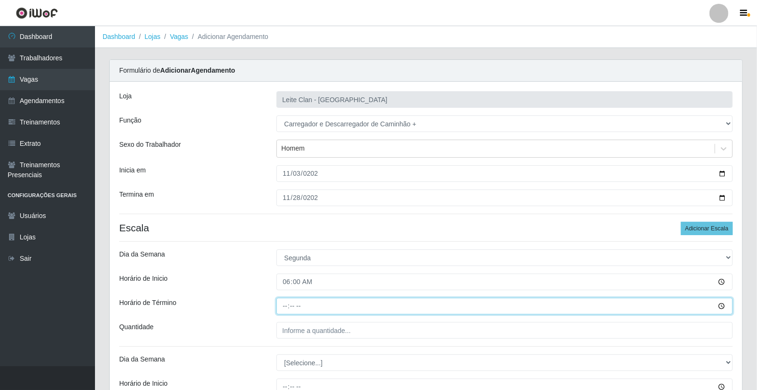
click at [287, 307] on input "Horário de Término" at bounding box center [504, 306] width 457 height 17
type input "12:00"
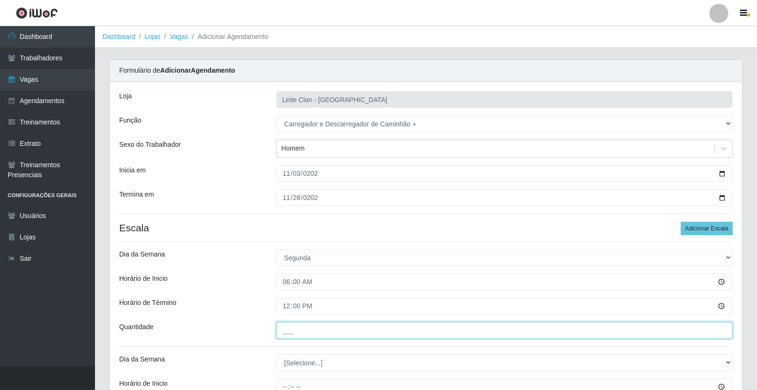
click at [298, 333] on input "___" at bounding box center [504, 330] width 457 height 17
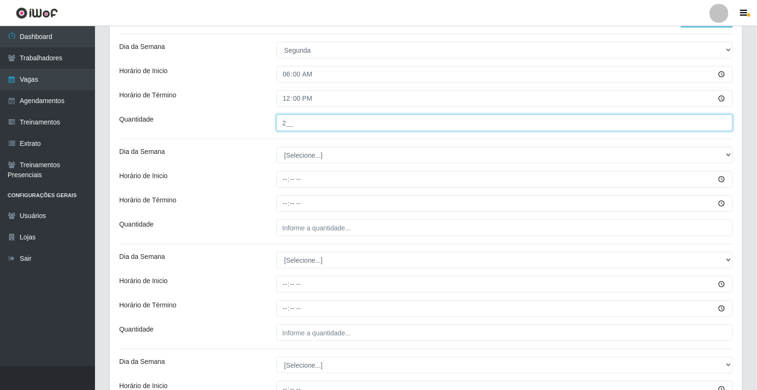
scroll to position [211, 0]
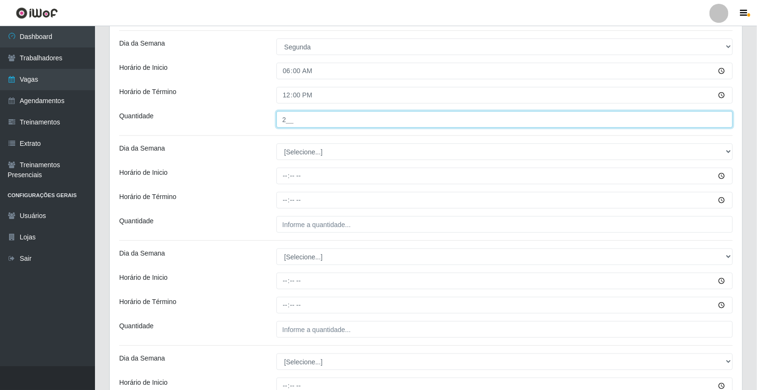
type input "2__"
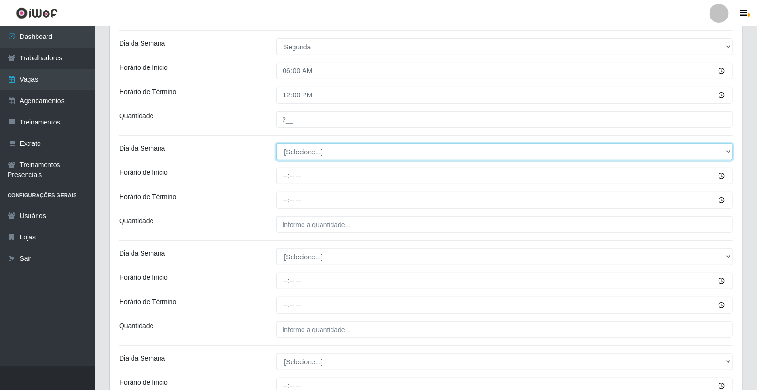
click at [304, 149] on select "[Selecione...] Segunda Terça Quarta Quinta Sexta Sábado Domingo" at bounding box center [504, 151] width 457 height 17
select select "2"
click at [276, 143] on select "[Selecione...] Segunda Terça Quarta Quinta Sexta Sábado Domingo" at bounding box center [504, 151] width 457 height 17
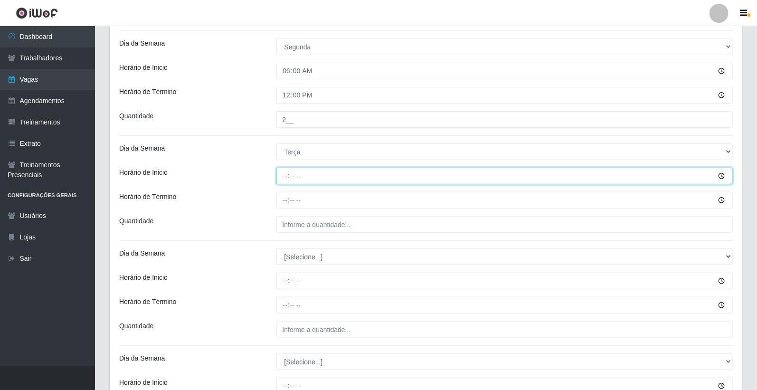
click at [287, 176] on input "Horário de Inicio" at bounding box center [504, 176] width 457 height 17
type input "06:00"
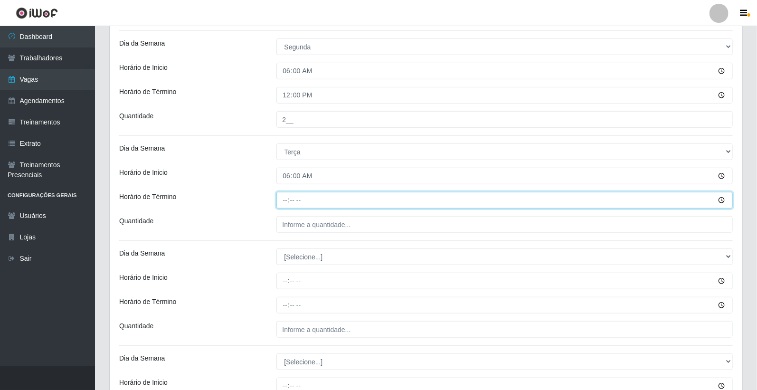
click at [286, 197] on input "Horário de Término" at bounding box center [504, 200] width 457 height 17
type input "12:00"
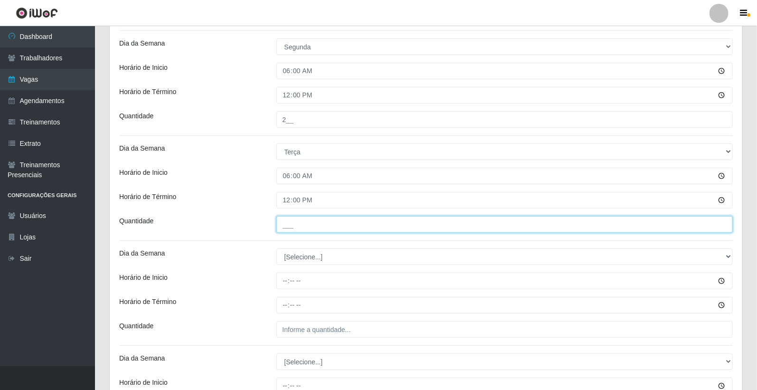
click at [296, 220] on input "___" at bounding box center [504, 224] width 457 height 17
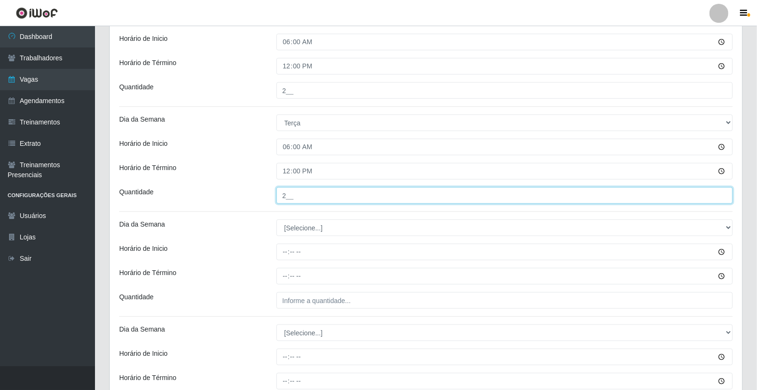
scroll to position [263, 0]
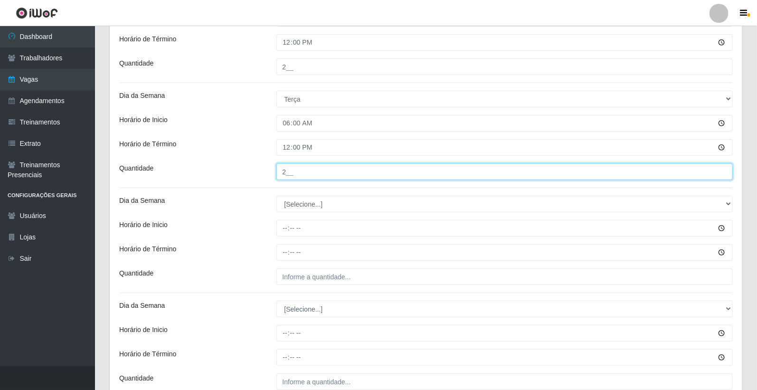
type input "2__"
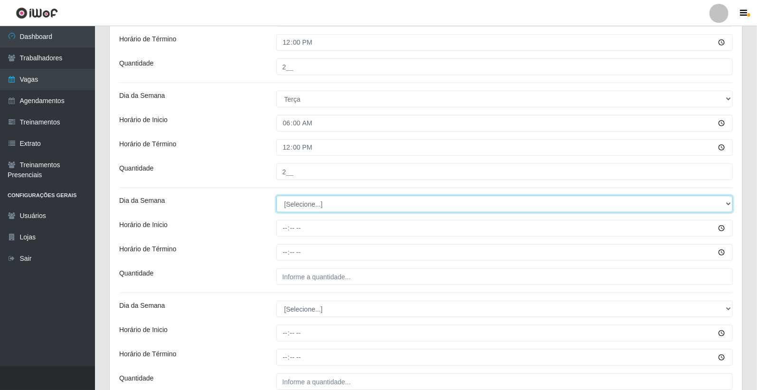
click at [300, 201] on select "[Selecione...] Segunda Terça Quarta Quinta Sexta Sábado Domingo" at bounding box center [504, 204] width 457 height 17
select select "3"
click at [276, 196] on select "[Selecione...] Segunda Terça Quarta Quinta Sexta Sábado Domingo" at bounding box center [504, 204] width 457 height 17
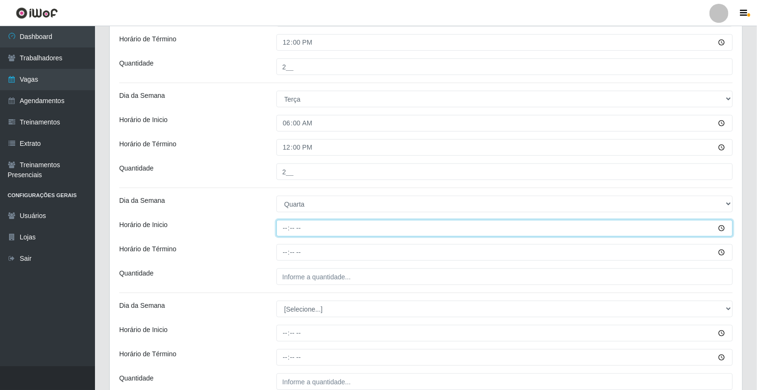
click at [283, 229] on input "Horário de Inicio" at bounding box center [504, 228] width 457 height 17
type input "06:00"
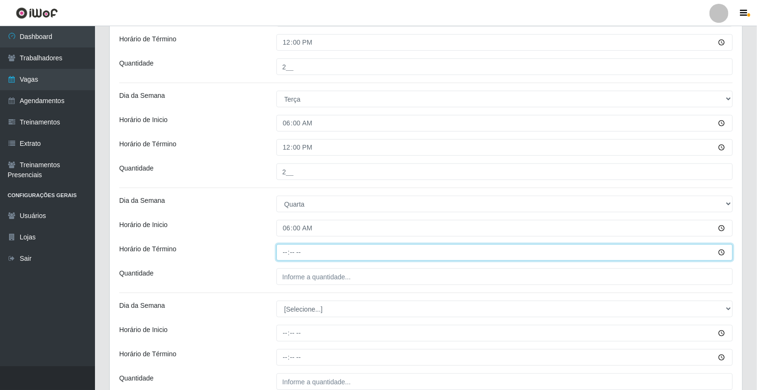
click at [287, 250] on input "Horário de Término" at bounding box center [504, 252] width 457 height 17
type input "12:00"
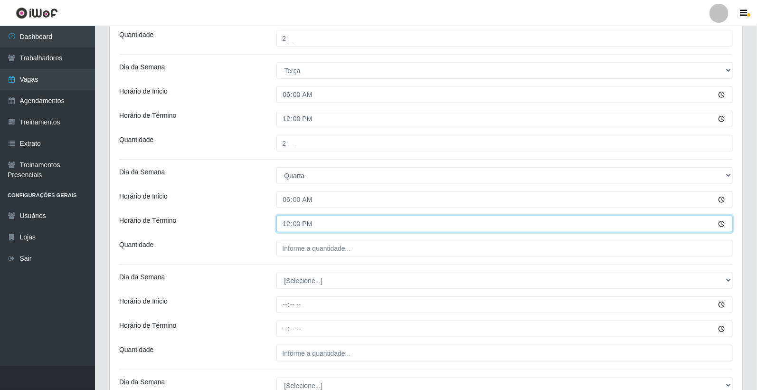
scroll to position [316, 0]
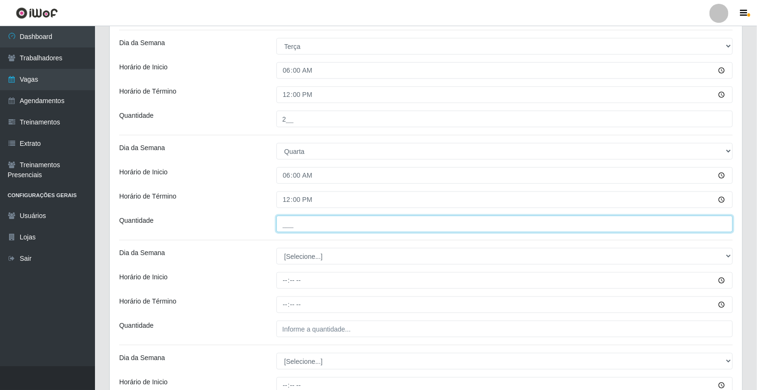
click at [312, 217] on input "___" at bounding box center [504, 224] width 457 height 17
type input "2__"
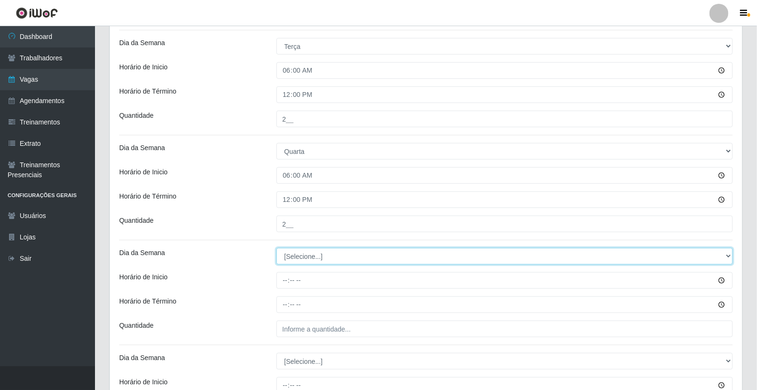
click at [296, 253] on select "[Selecione...] Segunda Terça Quarta Quinta Sexta Sábado Domingo" at bounding box center [504, 256] width 457 height 17
click at [276, 248] on select "[Selecione...] Segunda Terça Quarta Quinta Sexta Sábado Domingo" at bounding box center [504, 256] width 457 height 17
click at [310, 259] on select "[Selecione...] Segunda Terça Quarta Quinta Sexta Sábado Domingo" at bounding box center [504, 256] width 457 height 17
select select "3"
click at [276, 248] on select "[Selecione...] Segunda Terça Quarta Quinta Sexta Sábado Domingo" at bounding box center [504, 256] width 457 height 17
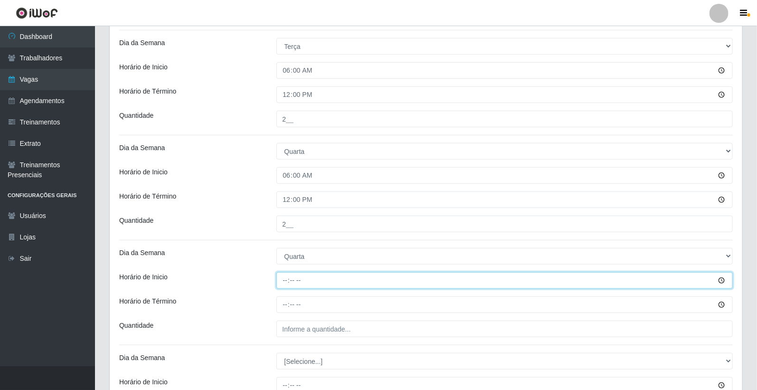
click at [284, 280] on input "Horário de Inicio" at bounding box center [504, 280] width 457 height 17
type input "06:00"
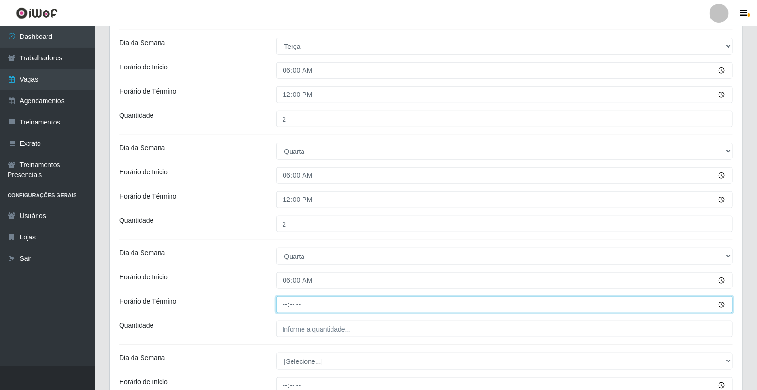
click at [283, 302] on input "Horário de Término" at bounding box center [504, 304] width 457 height 17
type input "12:00"
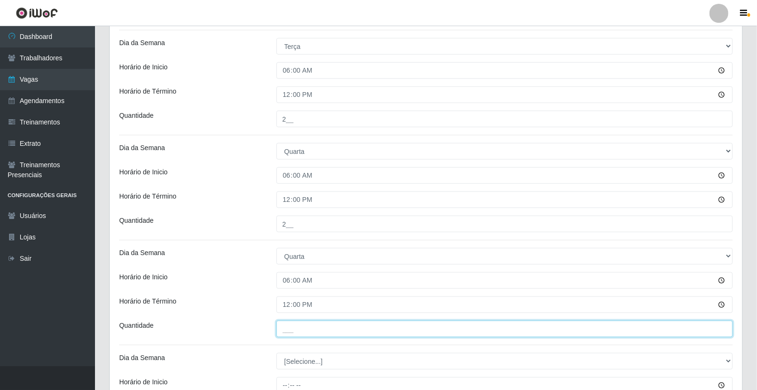
click at [319, 328] on input "___" at bounding box center [504, 328] width 457 height 17
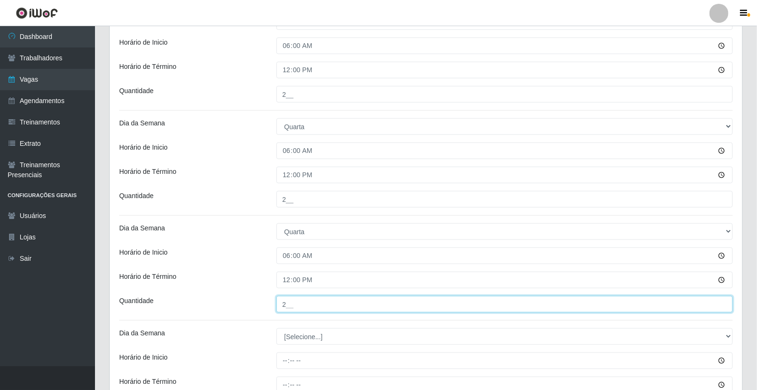
scroll to position [300, 0]
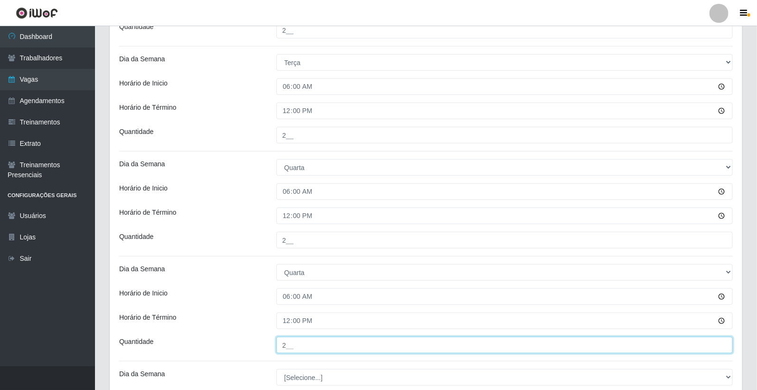
type input "2__"
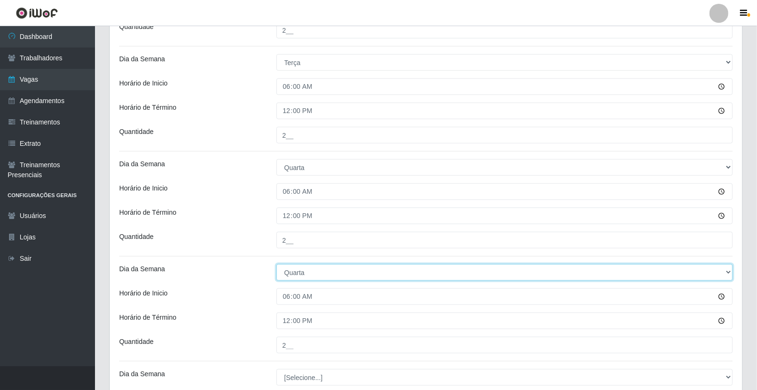
click at [304, 272] on select "[Selecione...] Segunda Terça Quarta Quinta Sexta Sábado Domingo" at bounding box center [504, 272] width 457 height 17
select select "4"
click at [276, 264] on select "[Selecione...] Segunda Terça Quarta Quinta Sexta Sábado Domingo" at bounding box center [504, 272] width 457 height 17
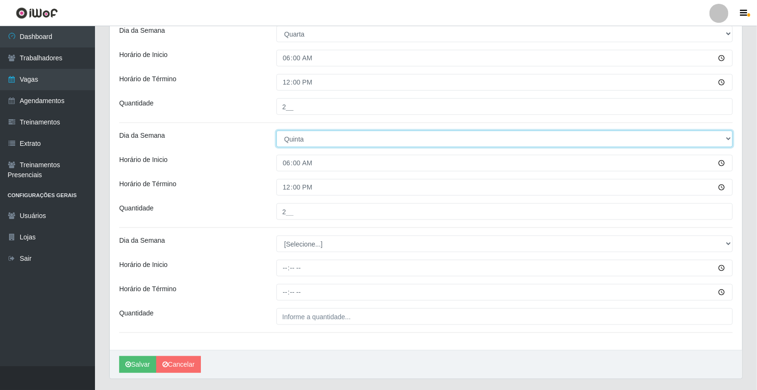
scroll to position [458, 0]
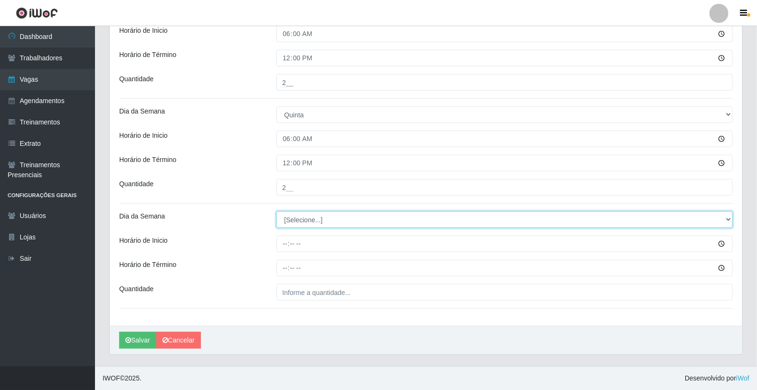
click at [306, 216] on select "[Selecione...] Segunda Terça Quarta Quinta Sexta Sábado Domingo" at bounding box center [504, 219] width 457 height 17
select select "5"
click at [276, 211] on select "[Selecione...] Segunda Terça Quarta Quinta Sexta Sábado Domingo" at bounding box center [504, 219] width 457 height 17
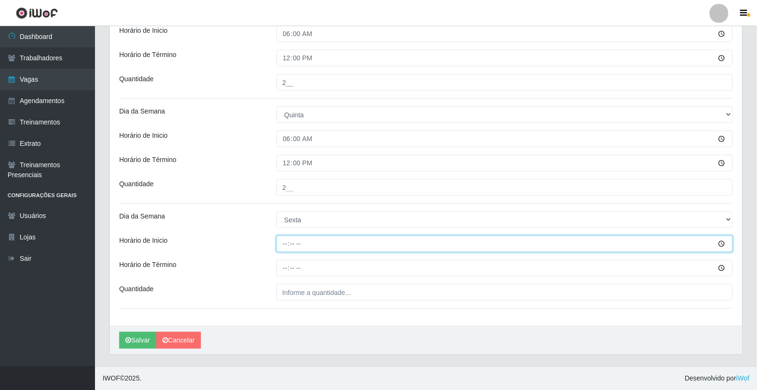
click at [283, 242] on input "Horário de Inicio" at bounding box center [504, 243] width 457 height 17
type input "06:00"
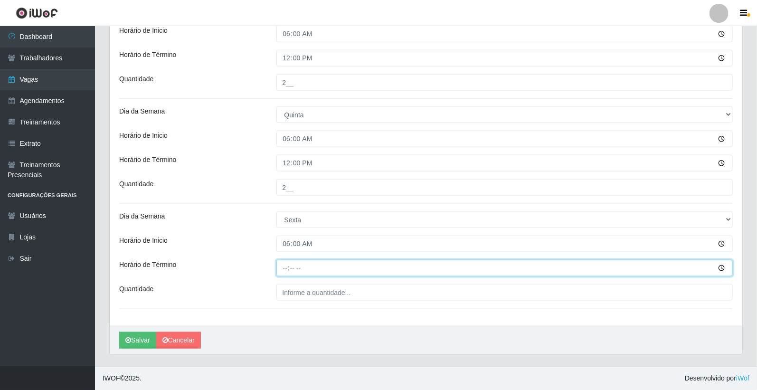
click at [283, 263] on input "Horário de Término" at bounding box center [504, 268] width 457 height 17
type input "12:00"
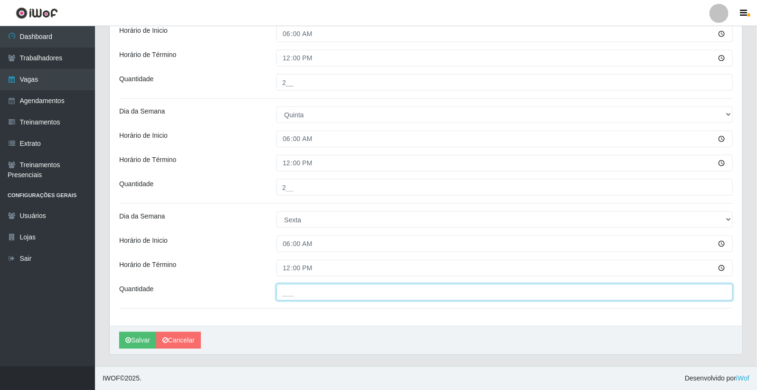
click at [295, 291] on input "___" at bounding box center [504, 292] width 457 height 17
type input "2__"
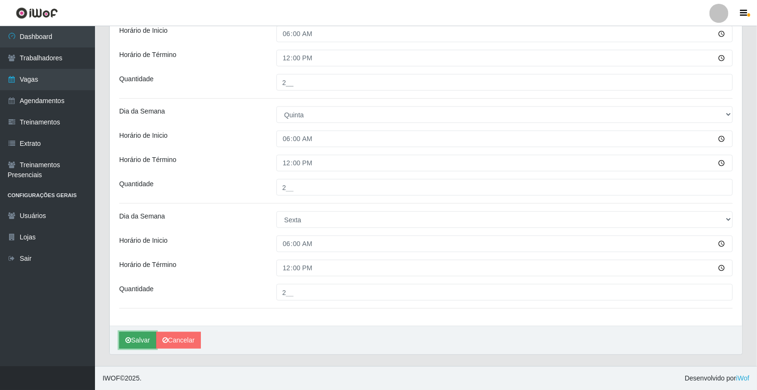
click at [143, 339] on button "Salvar" at bounding box center [137, 340] width 37 height 17
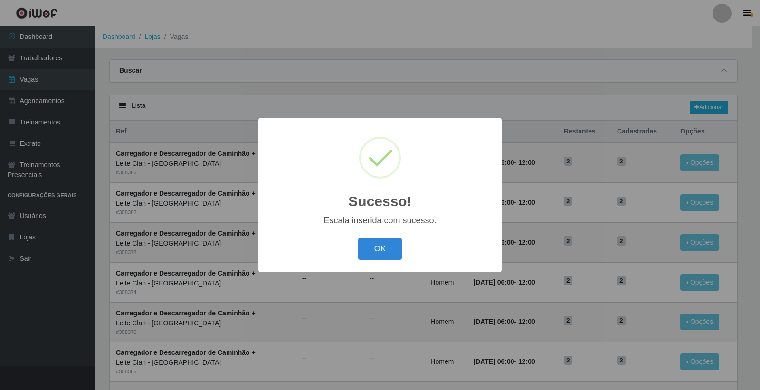
click at [375, 253] on button "OK" at bounding box center [380, 249] width 44 height 22
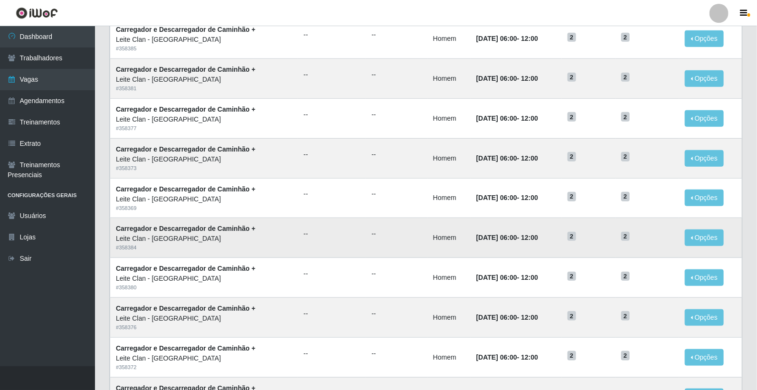
scroll to position [415, 0]
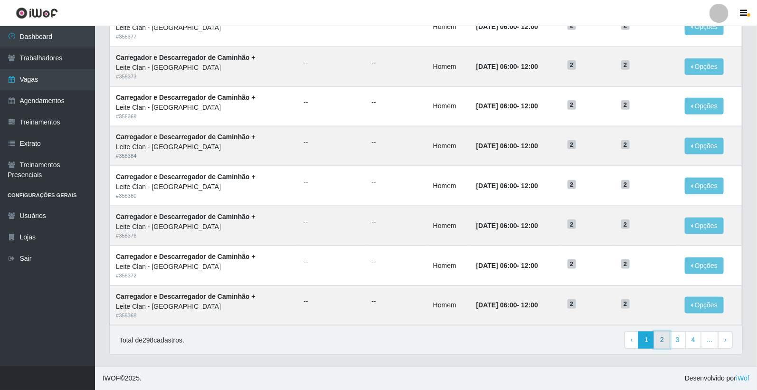
click at [660, 336] on link "2" at bounding box center [662, 339] width 16 height 17
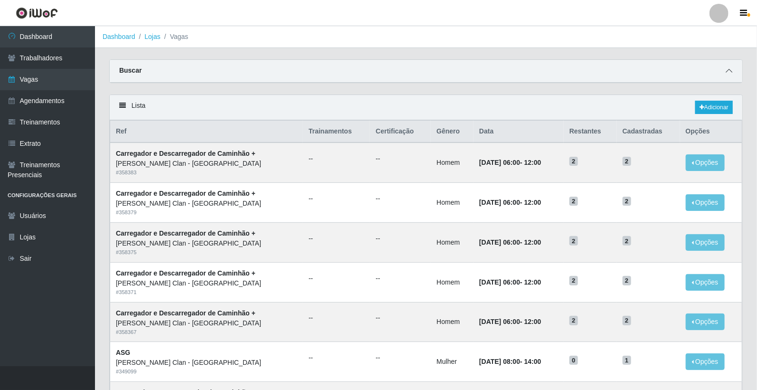
click at [725, 69] on icon at bounding box center [728, 70] width 7 height 7
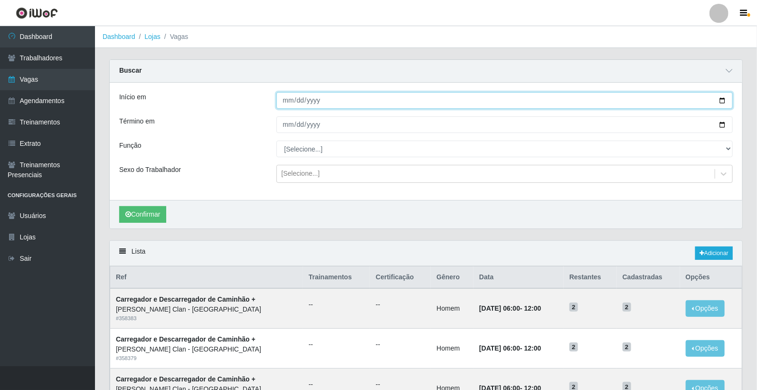
click at [290, 100] on input "Início em" at bounding box center [504, 100] width 457 height 17
type input "[DATE]"
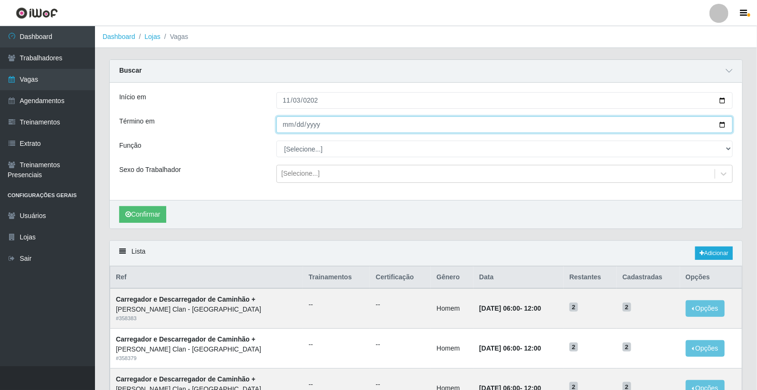
click at [281, 123] on input "Término em" at bounding box center [504, 124] width 457 height 17
type input "[DATE]"
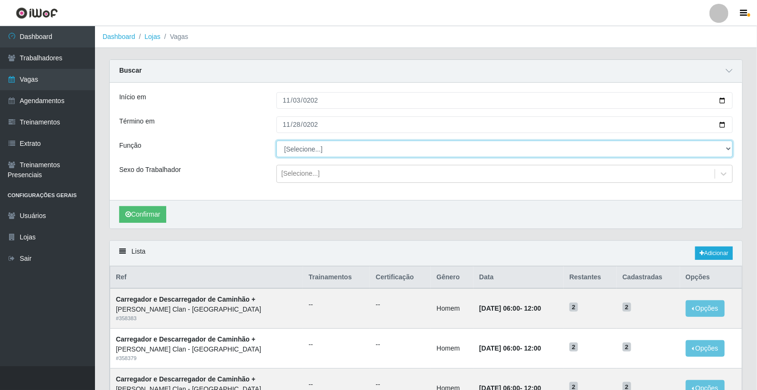
click at [293, 142] on select "[Selecione...] ASG ASG + Carregador e Descarregador de Caminhão Carregador e De…" at bounding box center [504, 149] width 457 height 17
select select "138"
click at [276, 141] on select "[Selecione...] ASG ASG + Carregador e Descarregador de Caminhão Carregador e De…" at bounding box center [504, 149] width 457 height 17
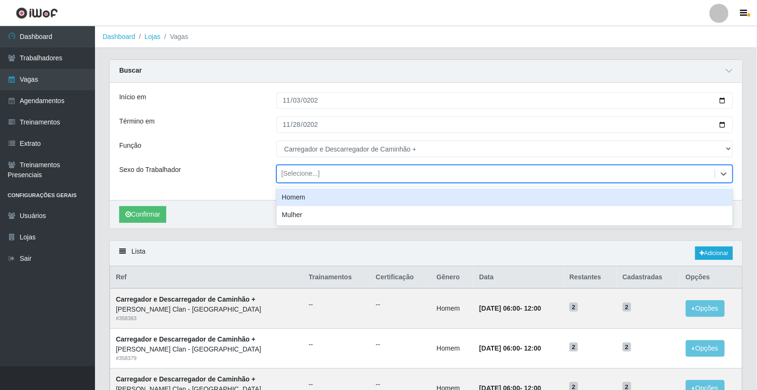
click at [313, 174] on div "[Selecione...]" at bounding box center [301, 174] width 38 height 10
click at [310, 195] on div "Homem" at bounding box center [504, 197] width 457 height 18
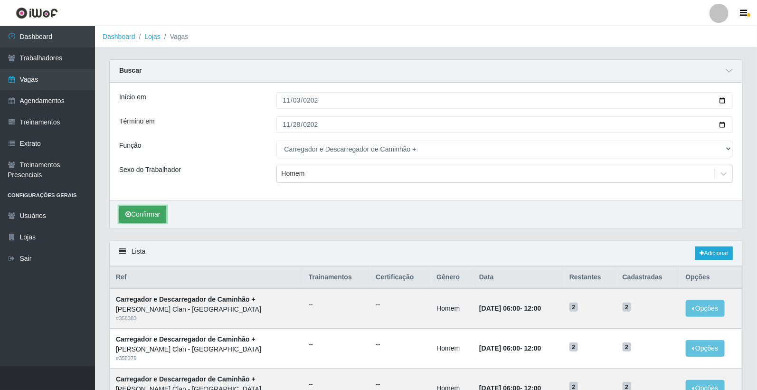
click at [150, 211] on button "Confirmar" at bounding box center [142, 214] width 47 height 17
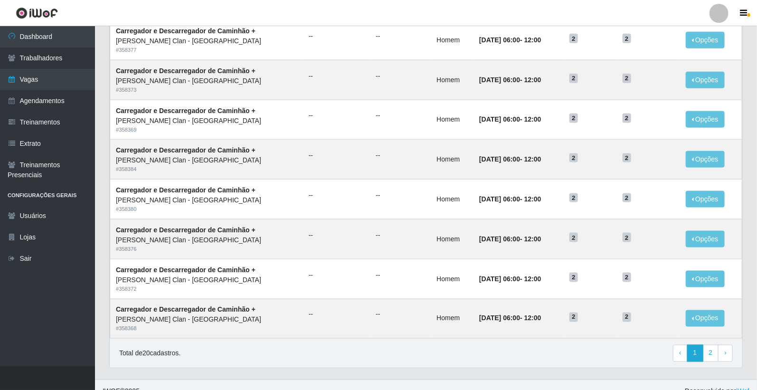
scroll to position [561, 0]
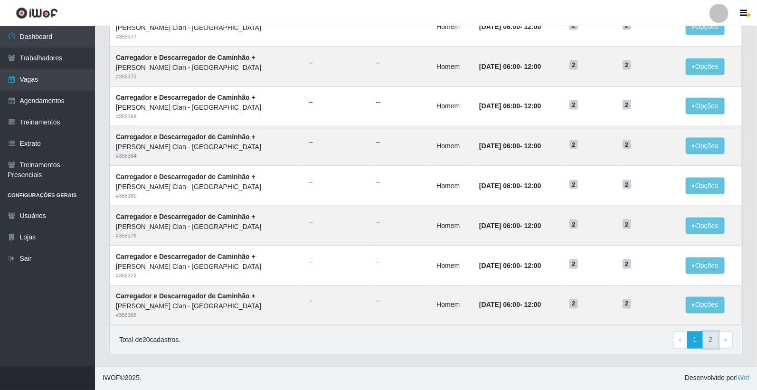
click at [712, 341] on link "2" at bounding box center [711, 339] width 16 height 17
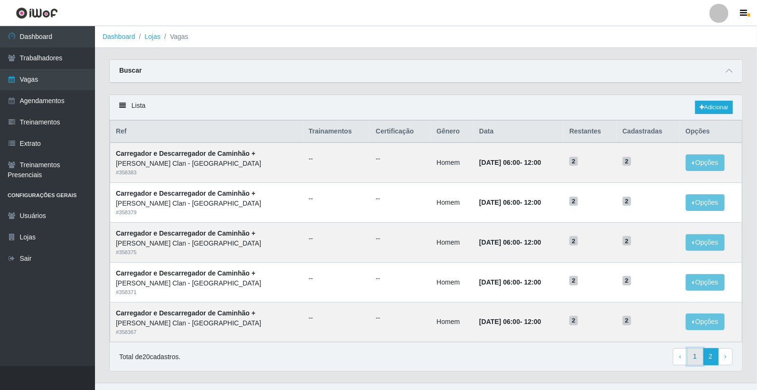
click at [696, 358] on link "1" at bounding box center [695, 356] width 16 height 17
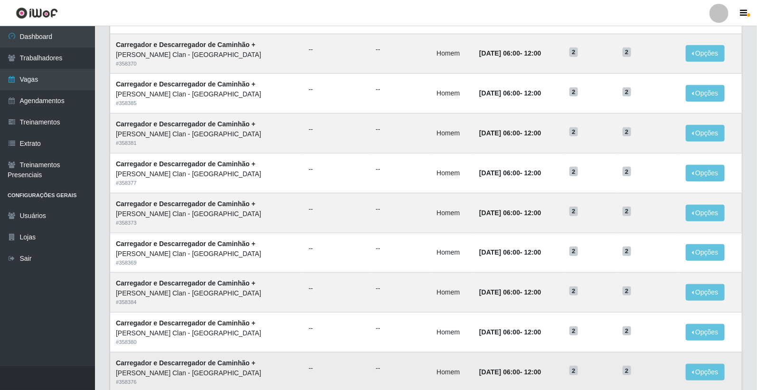
scroll to position [204, 0]
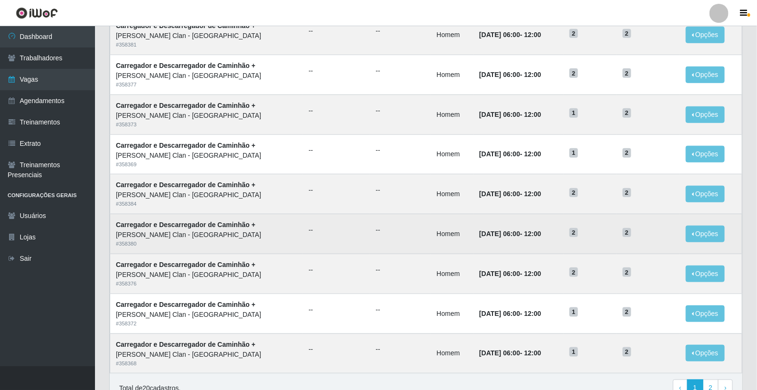
scroll to position [415, 0]
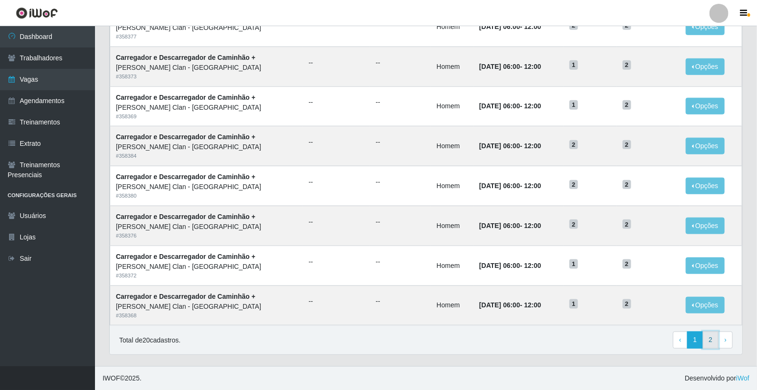
click at [710, 345] on link "2" at bounding box center [711, 339] width 16 height 17
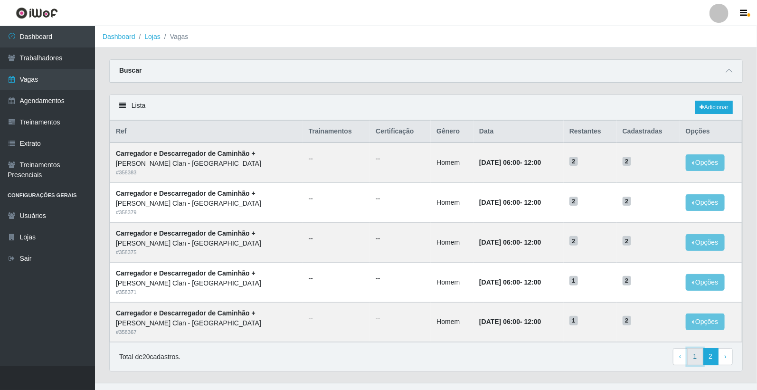
click at [695, 357] on link "1" at bounding box center [695, 356] width 16 height 17
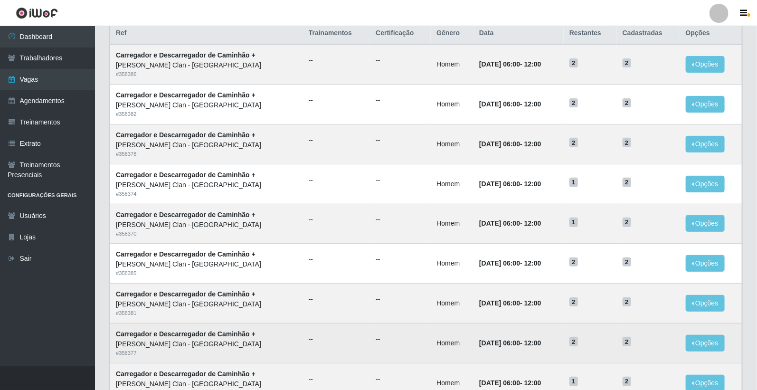
scroll to position [46, 0]
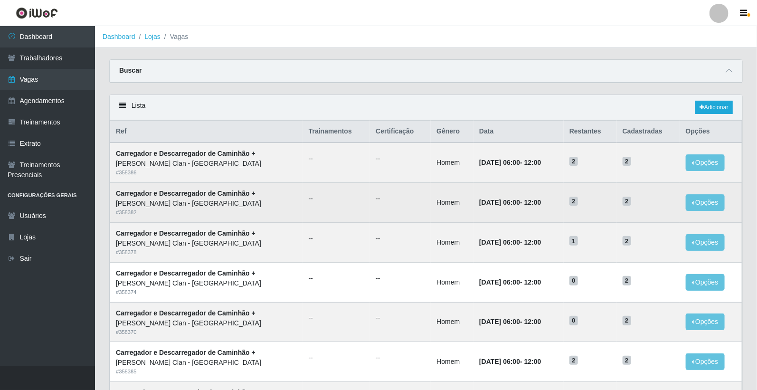
scroll to position [53, 0]
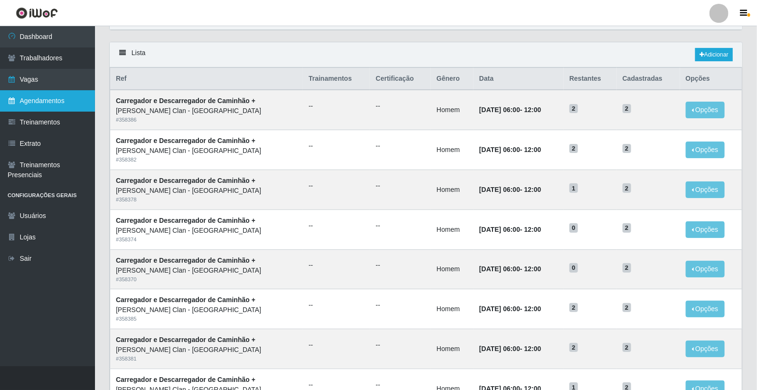
click at [53, 96] on link "Agendamentos" at bounding box center [47, 100] width 95 height 21
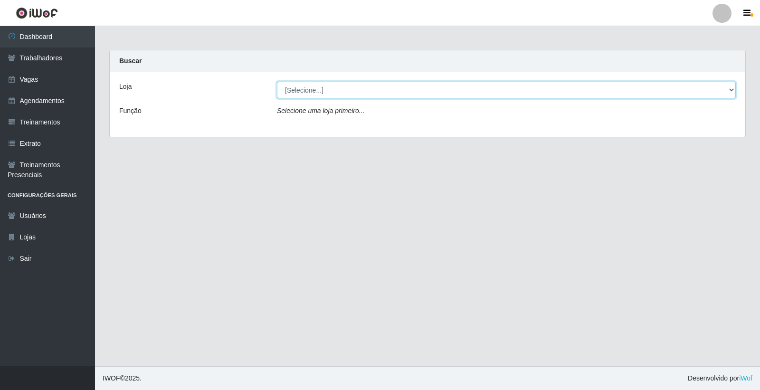
click at [311, 92] on select "[Selecione...] Leite Clan - [GEOGRAPHIC_DATA]" at bounding box center [506, 90] width 459 height 17
select select "452"
click at [277, 82] on select "[Selecione...] Leite Clan - [GEOGRAPHIC_DATA]" at bounding box center [506, 90] width 459 height 17
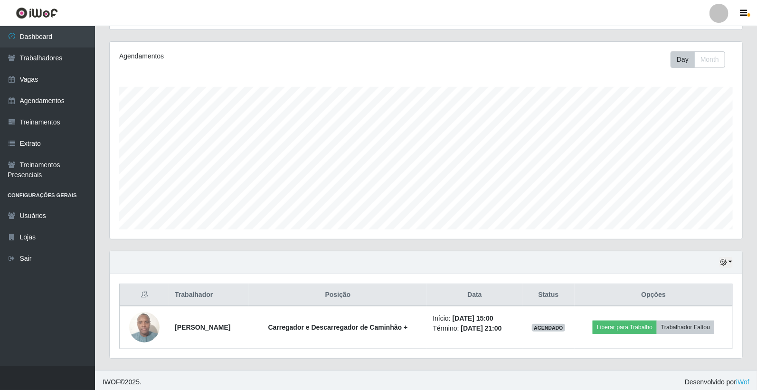
scroll to position [114, 0]
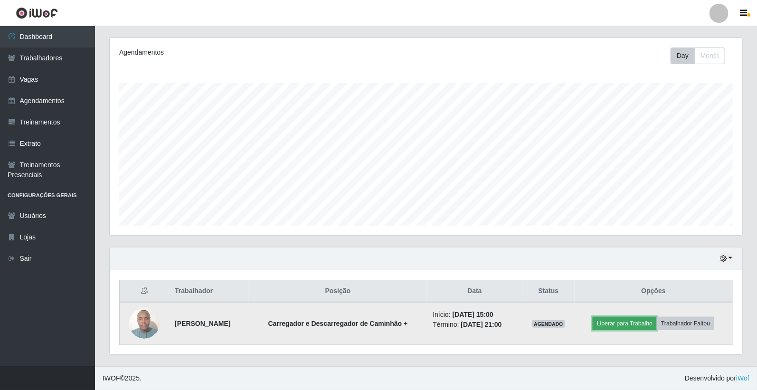
click at [627, 321] on button "Liberar para Trabalho" at bounding box center [624, 323] width 64 height 13
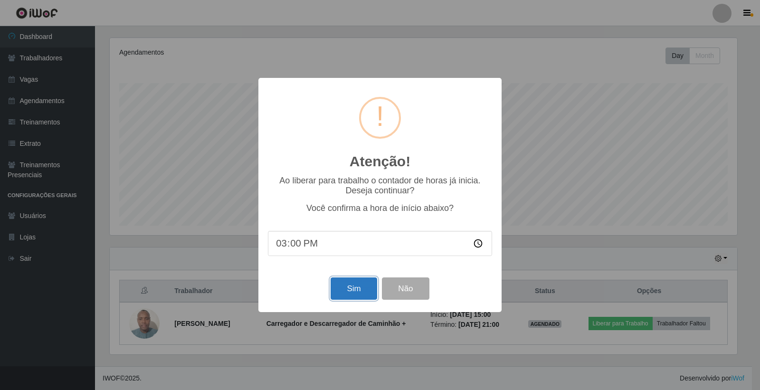
click at [365, 291] on button "Sim" at bounding box center [353, 288] width 46 height 22
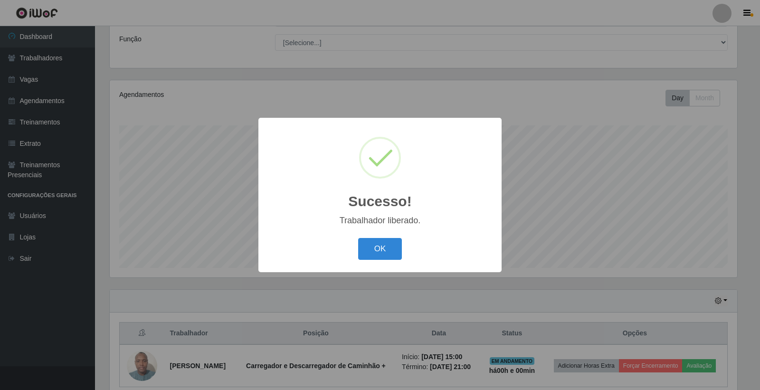
drag, startPoint x: 365, startPoint y: 291, endPoint x: 721, endPoint y: 176, distance: 374.1
click at [728, 171] on div "Sucesso! × Trabalhador liberado. OK Cancel" at bounding box center [380, 195] width 760 height 390
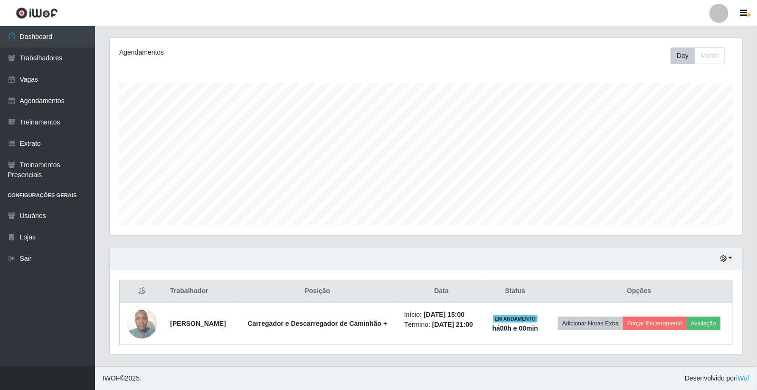
scroll to position [121, 0]
